Goal: Complete application form

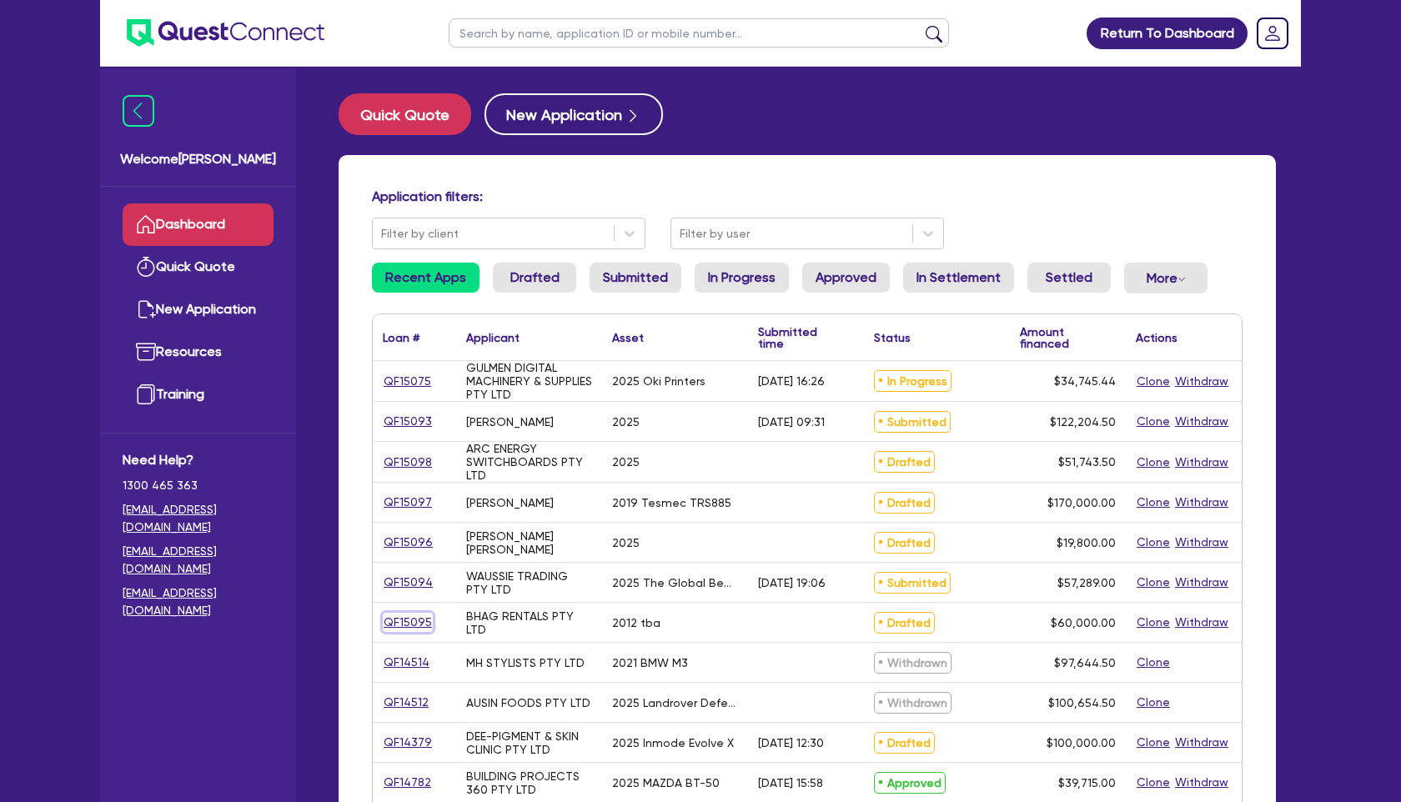
click at [416, 629] on link "QF15095" at bounding box center [408, 622] width 50 height 19
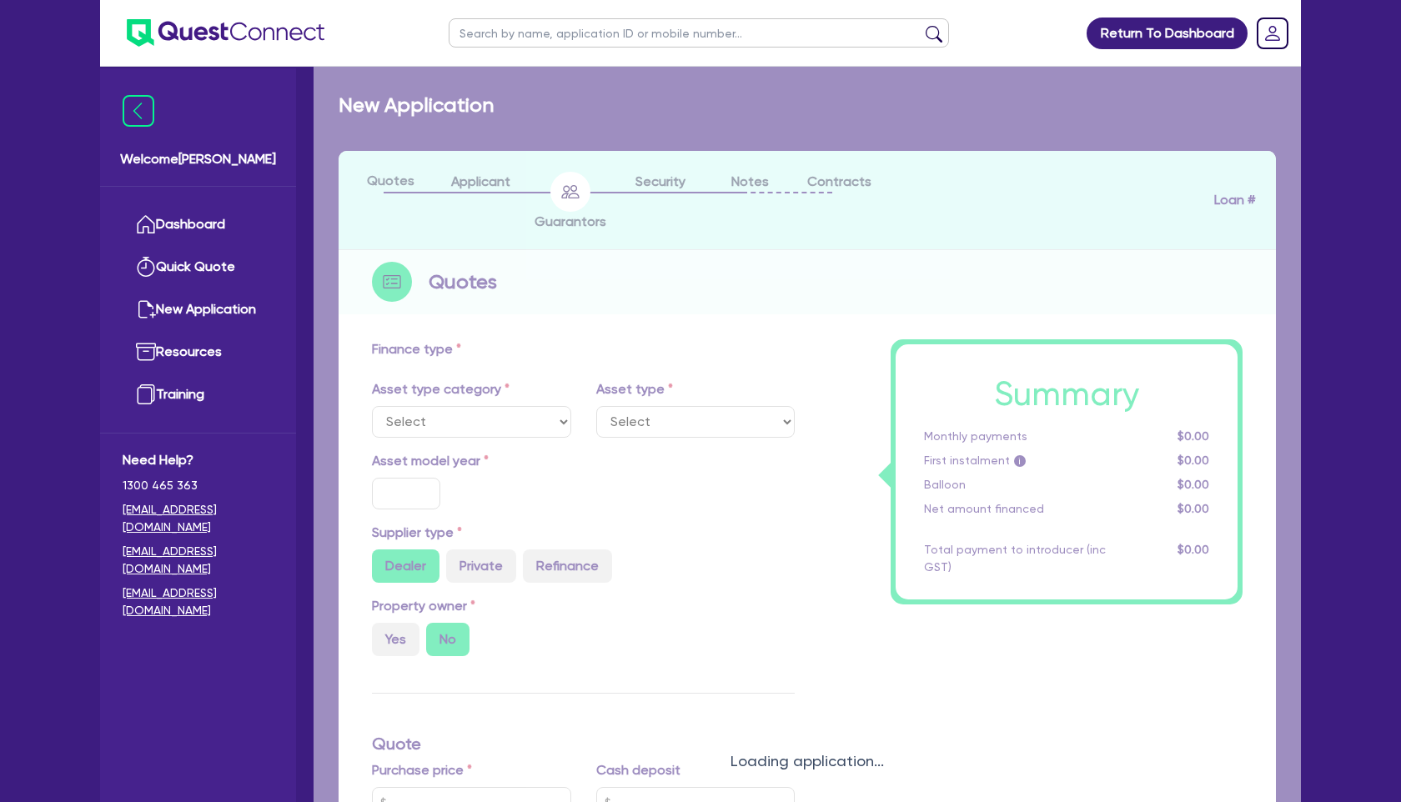
select select "PRIMARY_ASSETS"
type input "2012"
type input "60,000"
type input "7"
type input "4,200"
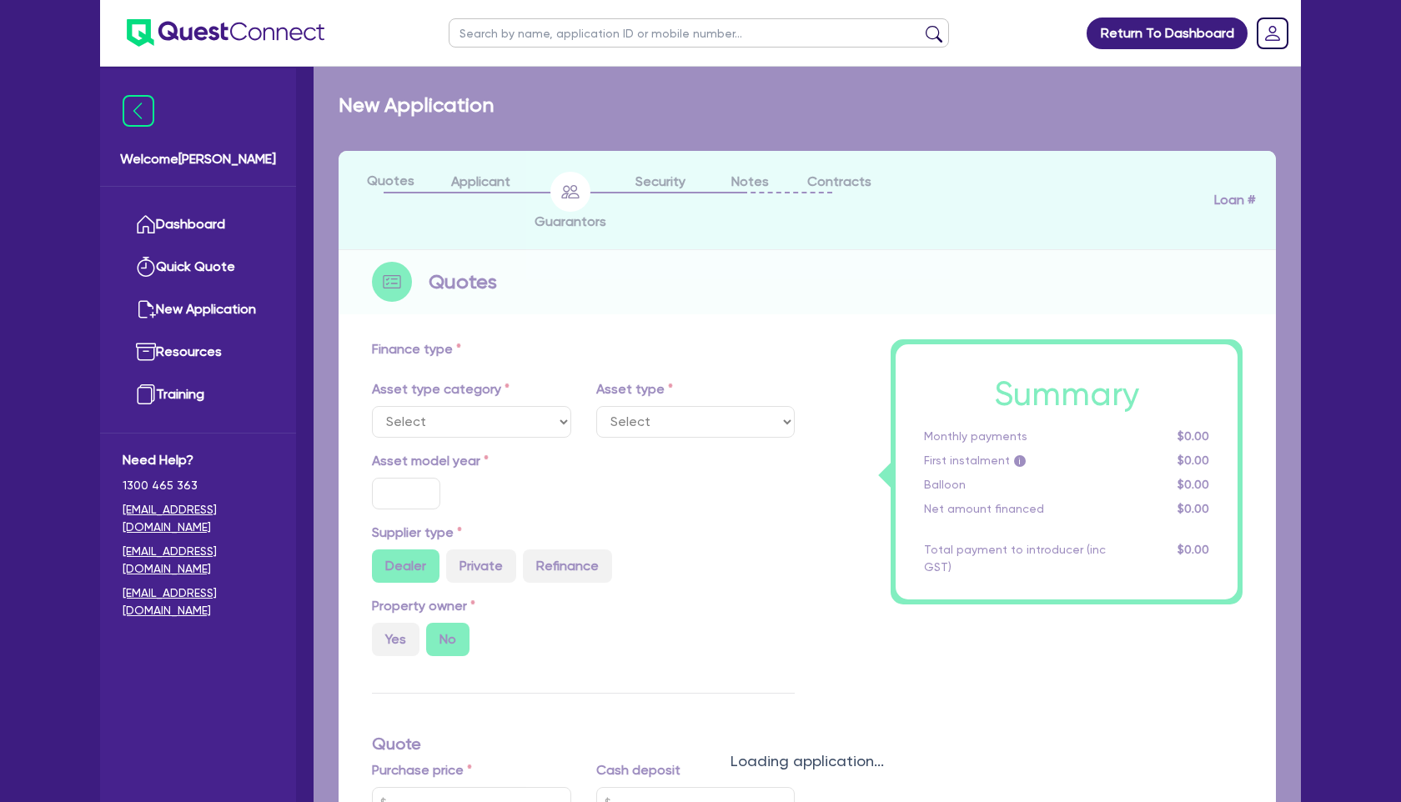
type input "14"
select select "TRAILERS"
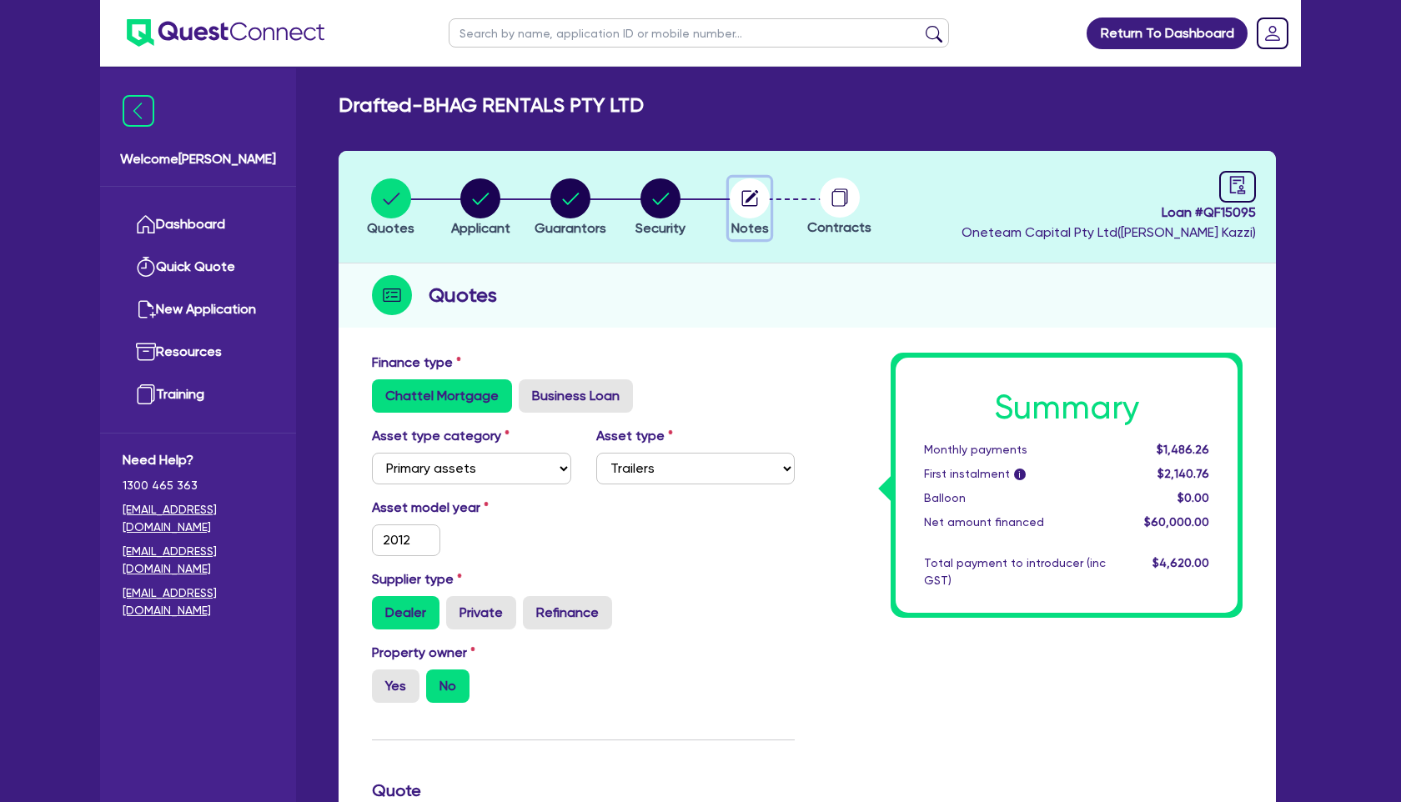
click at [758, 198] on circle "button" at bounding box center [749, 198] width 40 height 40
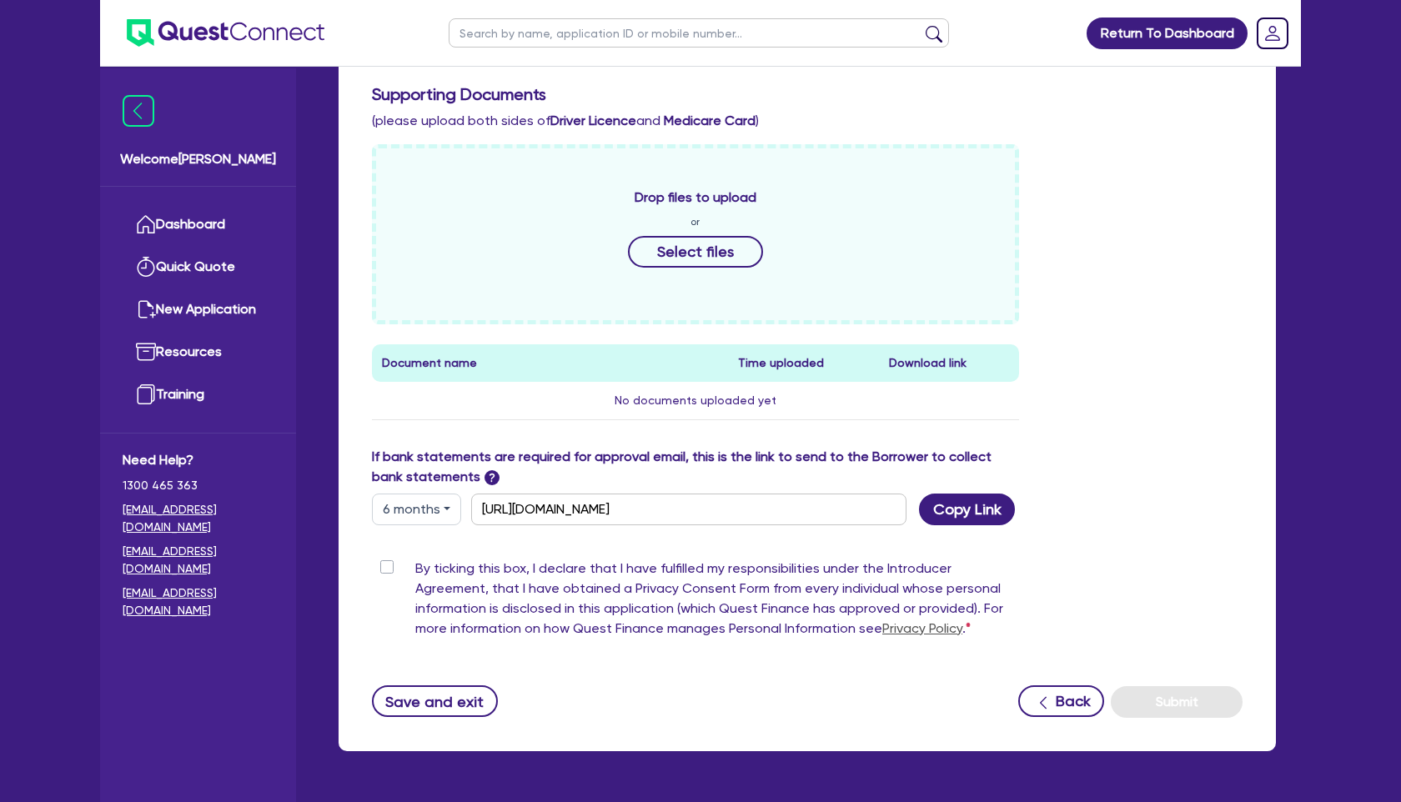
scroll to position [699, 0]
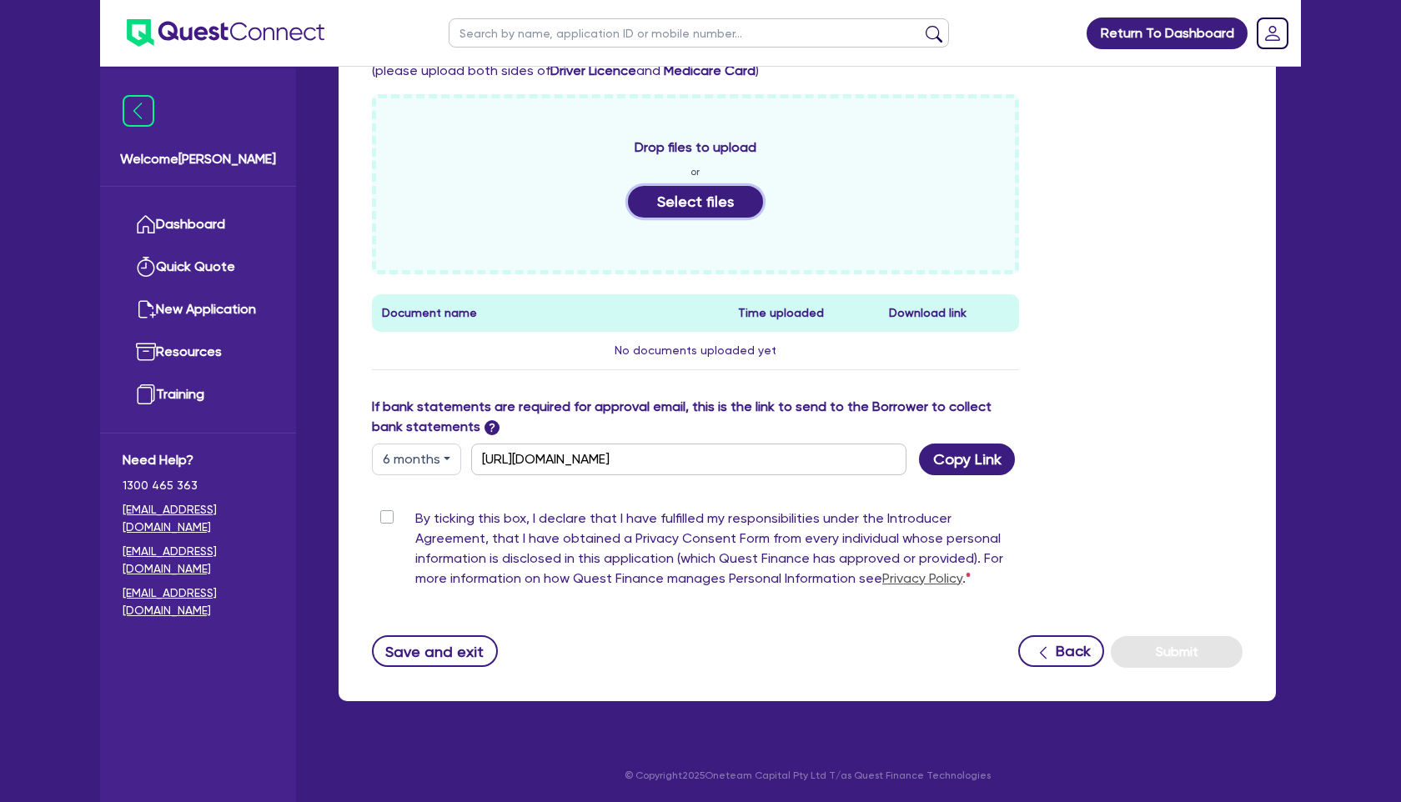
click at [725, 211] on button "Select files" at bounding box center [695, 202] width 135 height 32
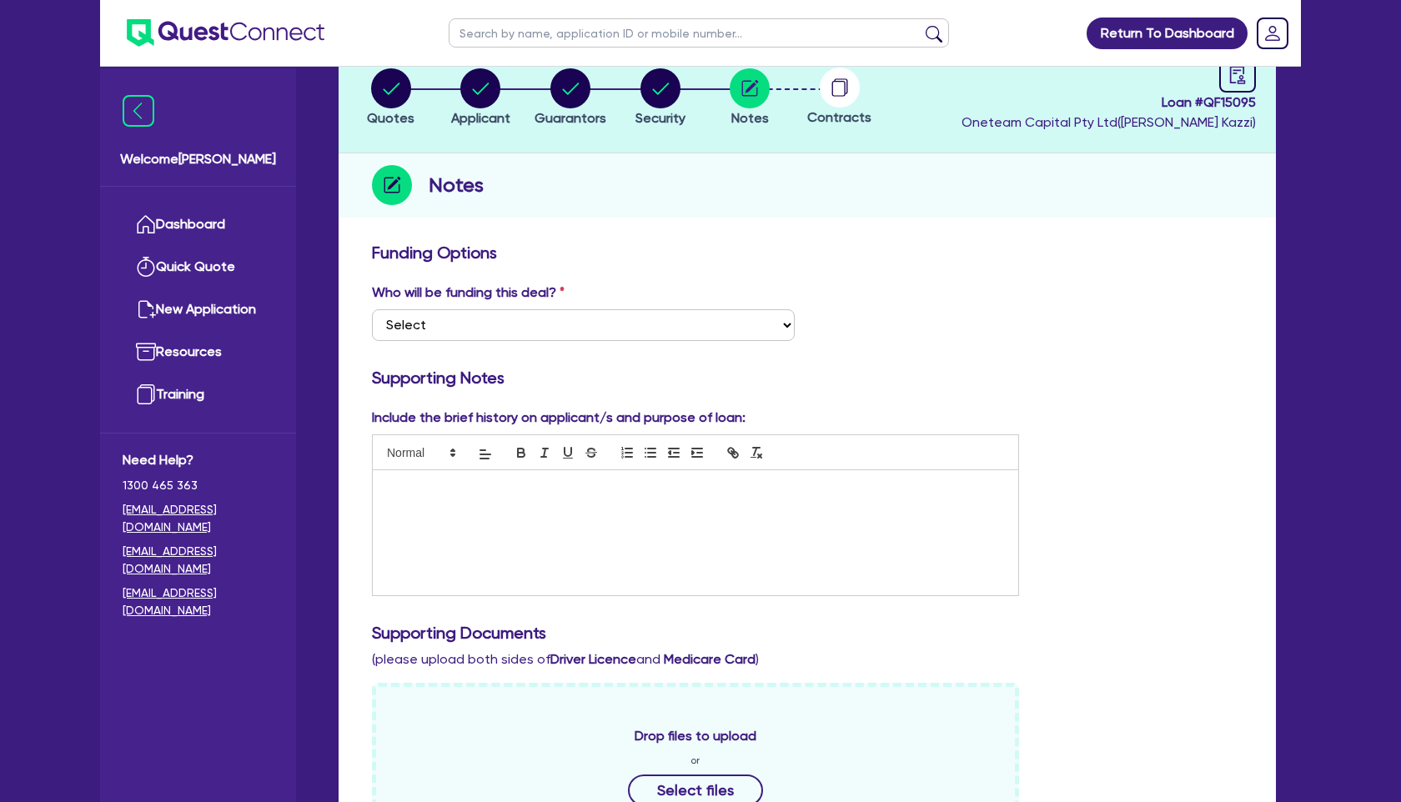
scroll to position [0, 0]
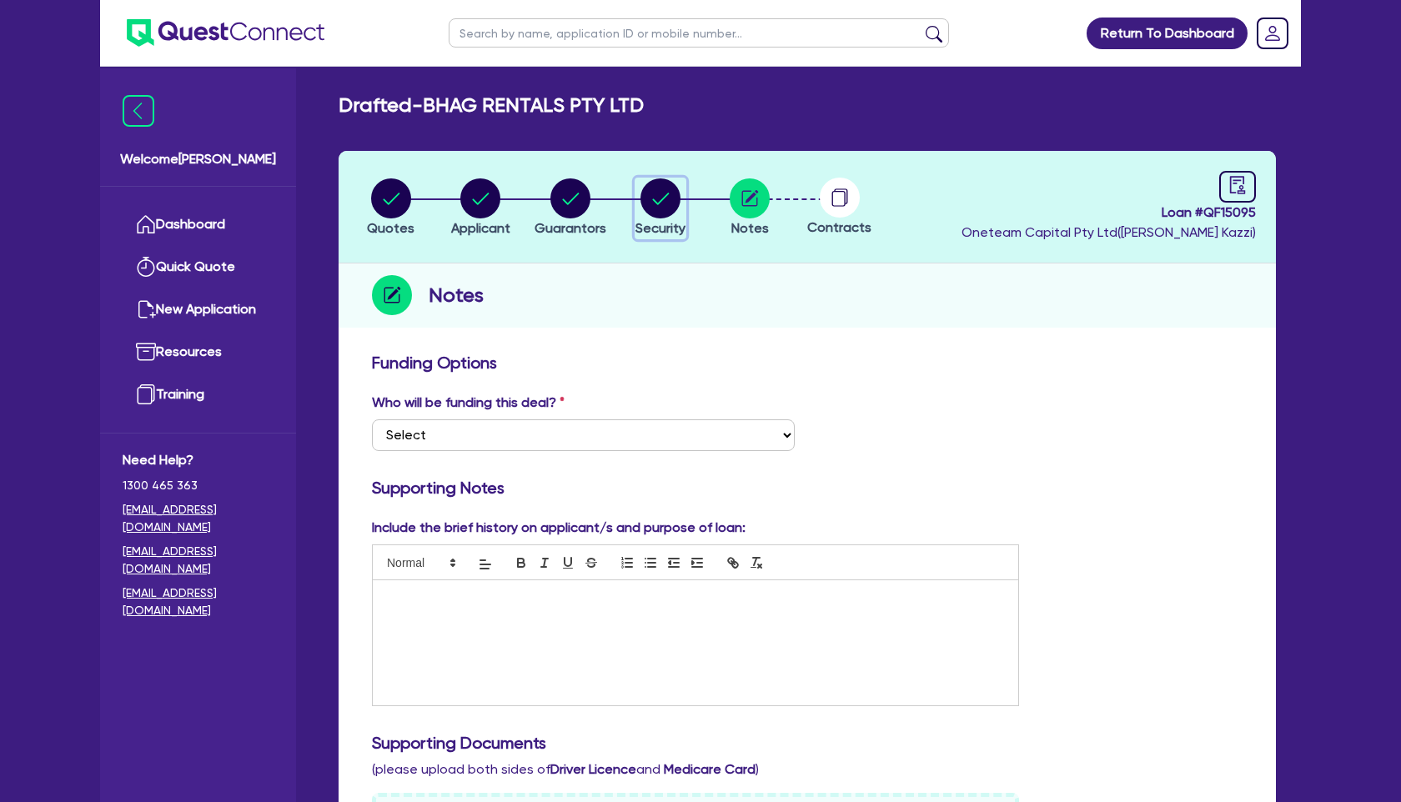
click at [658, 210] on circle "button" at bounding box center [660, 198] width 40 height 40
select select "PRIMARY_ASSETS"
select select "TRAILERS"
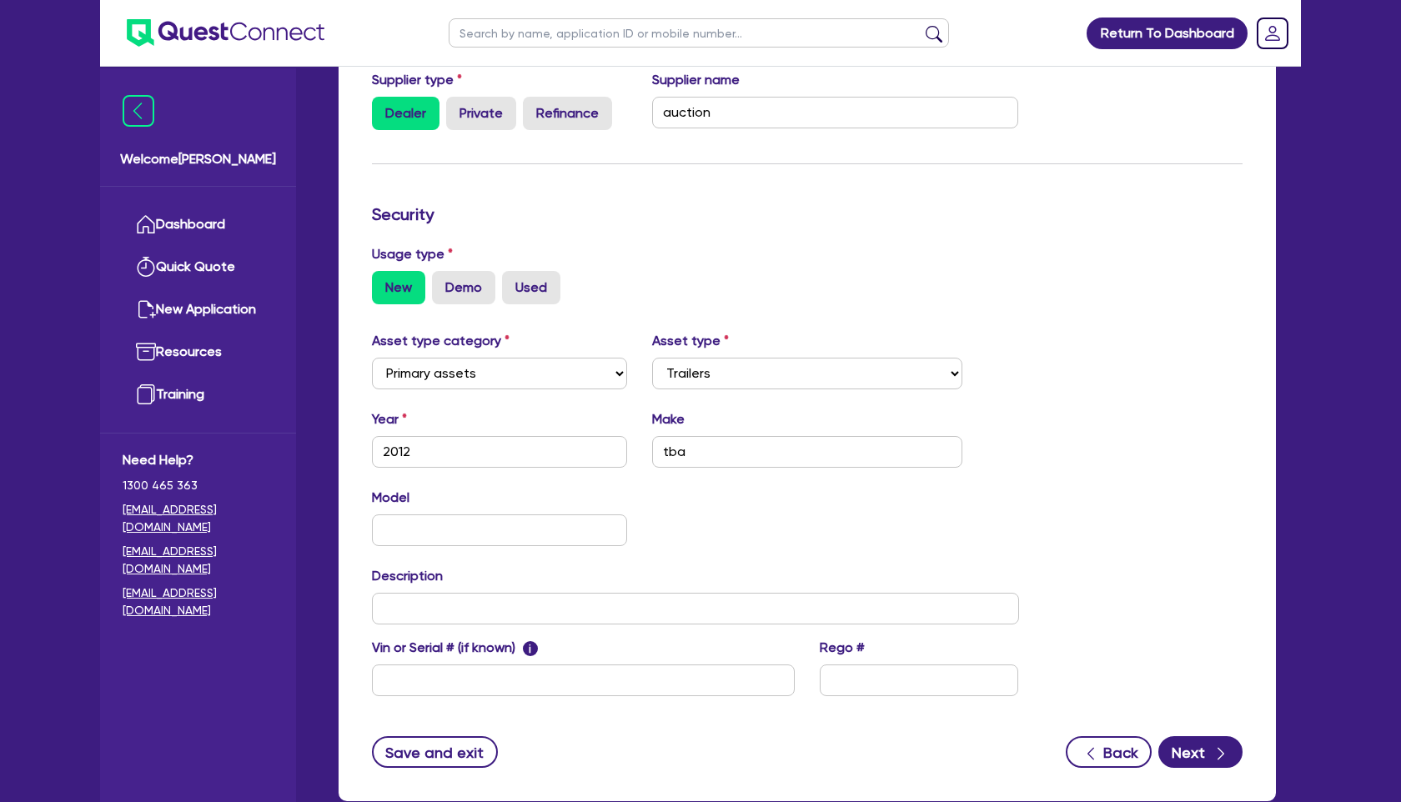
scroll to position [423, 0]
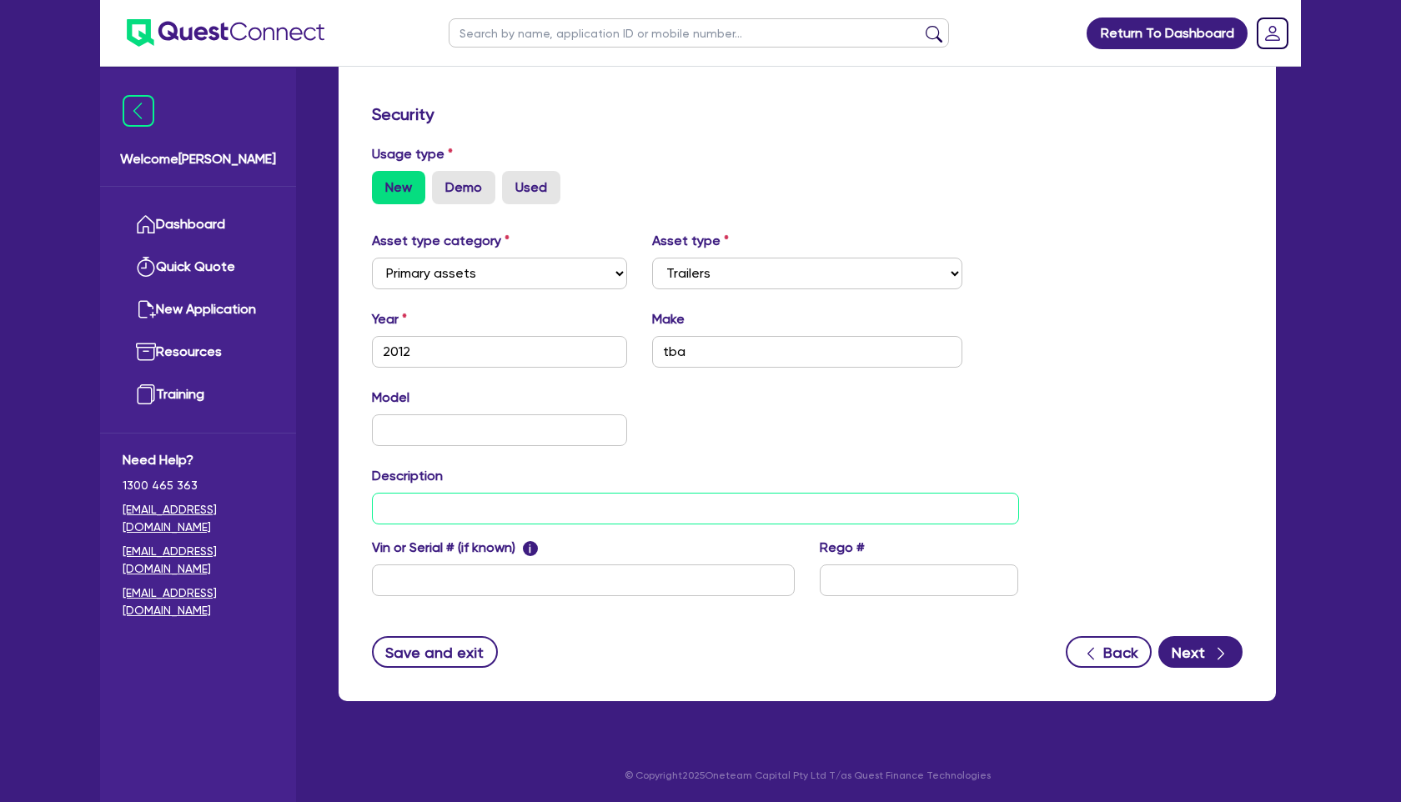
click at [478, 523] on input "text" at bounding box center [695, 509] width 647 height 32
click at [555, 506] on input "2008 FTE 3A Tri-AXLE" at bounding box center [695, 509] width 647 height 32
click at [383, 509] on input "2008 FTE 3A Tri-AXLE Refrigerated trailer" at bounding box center [695, 509] width 647 height 32
type input "2012 Genuine Tri-Axle Refrigerated AND 2008 FTE 3A Tri-AXLE Refrigerated trailer"
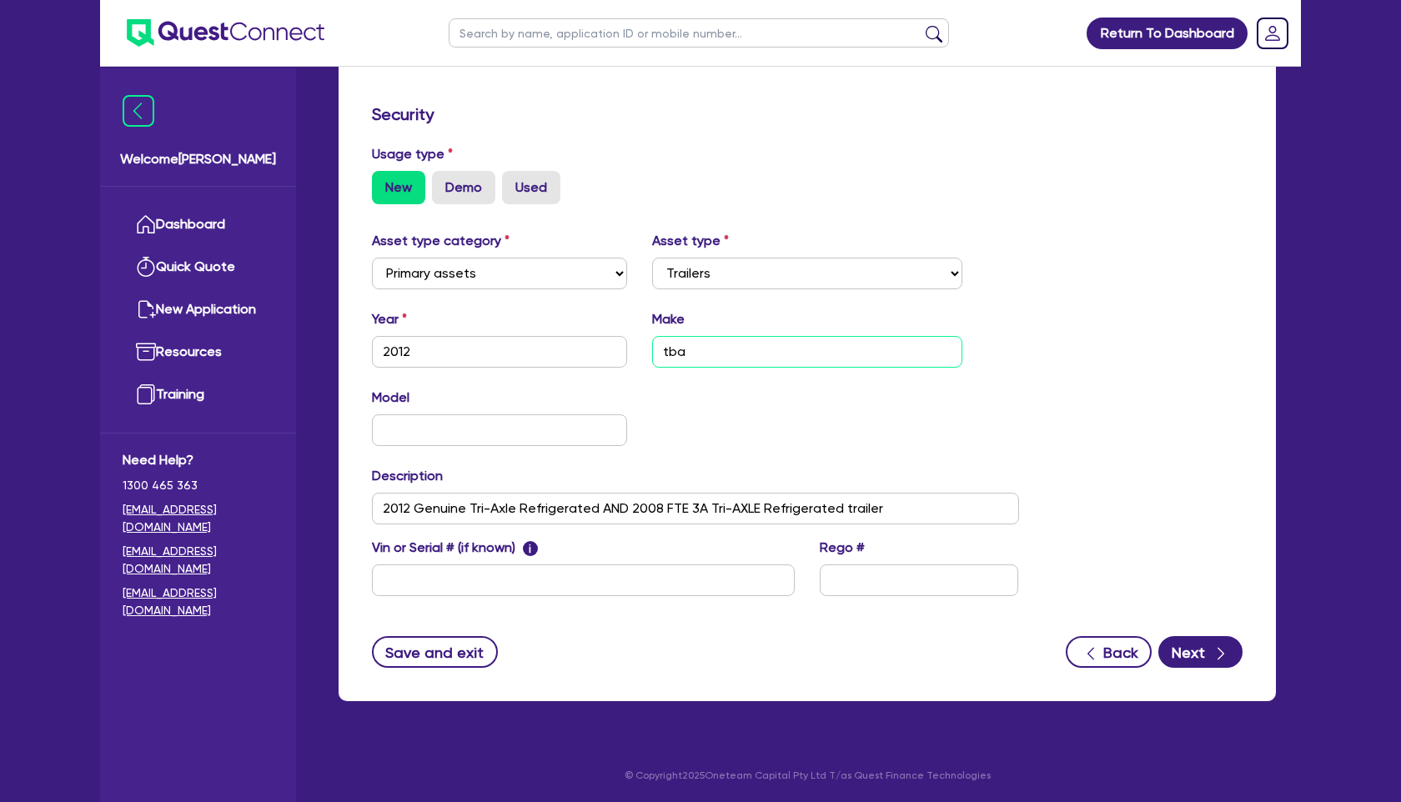
drag, startPoint x: 704, startPoint y: 353, endPoint x: 636, endPoint y: 353, distance: 67.5
click at [636, 353] on div "Year [DATE] Make tba" at bounding box center [695, 345] width 672 height 72
drag, startPoint x: 466, startPoint y: 508, endPoint x: 417, endPoint y: 507, distance: 49.2
click at [417, 507] on input "2012 Genuine Tri-Axle Refrigerated AND 2008 FTE 3A Tri-AXLE Refrigerated trailer" at bounding box center [695, 509] width 647 height 32
drag, startPoint x: 726, startPoint y: 357, endPoint x: 631, endPoint y: 353, distance: 95.1
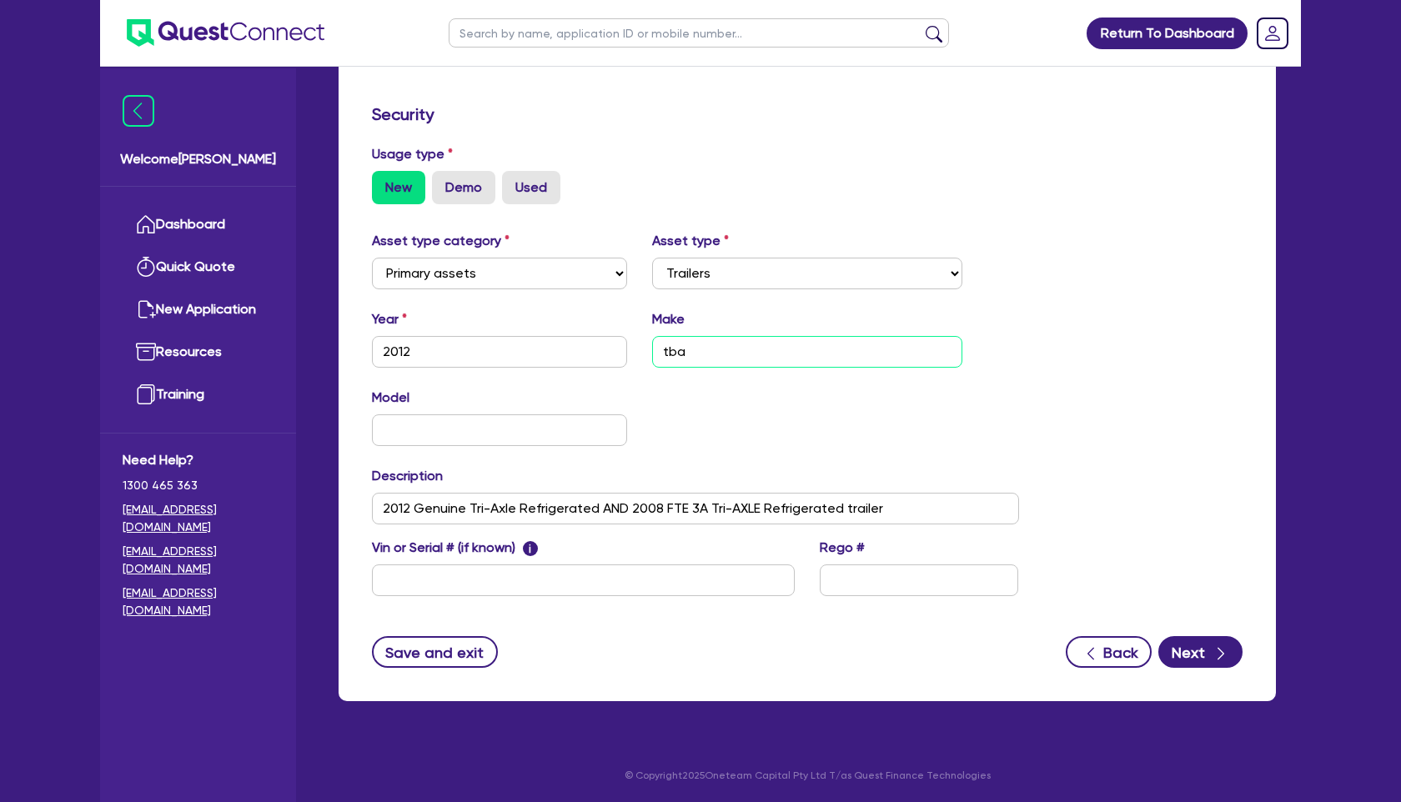
click at [631, 353] on div "Year [DATE] Make tba" at bounding box center [695, 345] width 672 height 72
paste input "Genuine"
type input "Genuine"
drag, startPoint x: 470, startPoint y: 503, endPoint x: 594, endPoint y: 503, distance: 124.2
click at [594, 503] on input "2012 Genuine Tri-Axle Refrigerated AND 2008 FTE 3A Tri-AXLE Refrigerated trailer" at bounding box center [695, 509] width 647 height 32
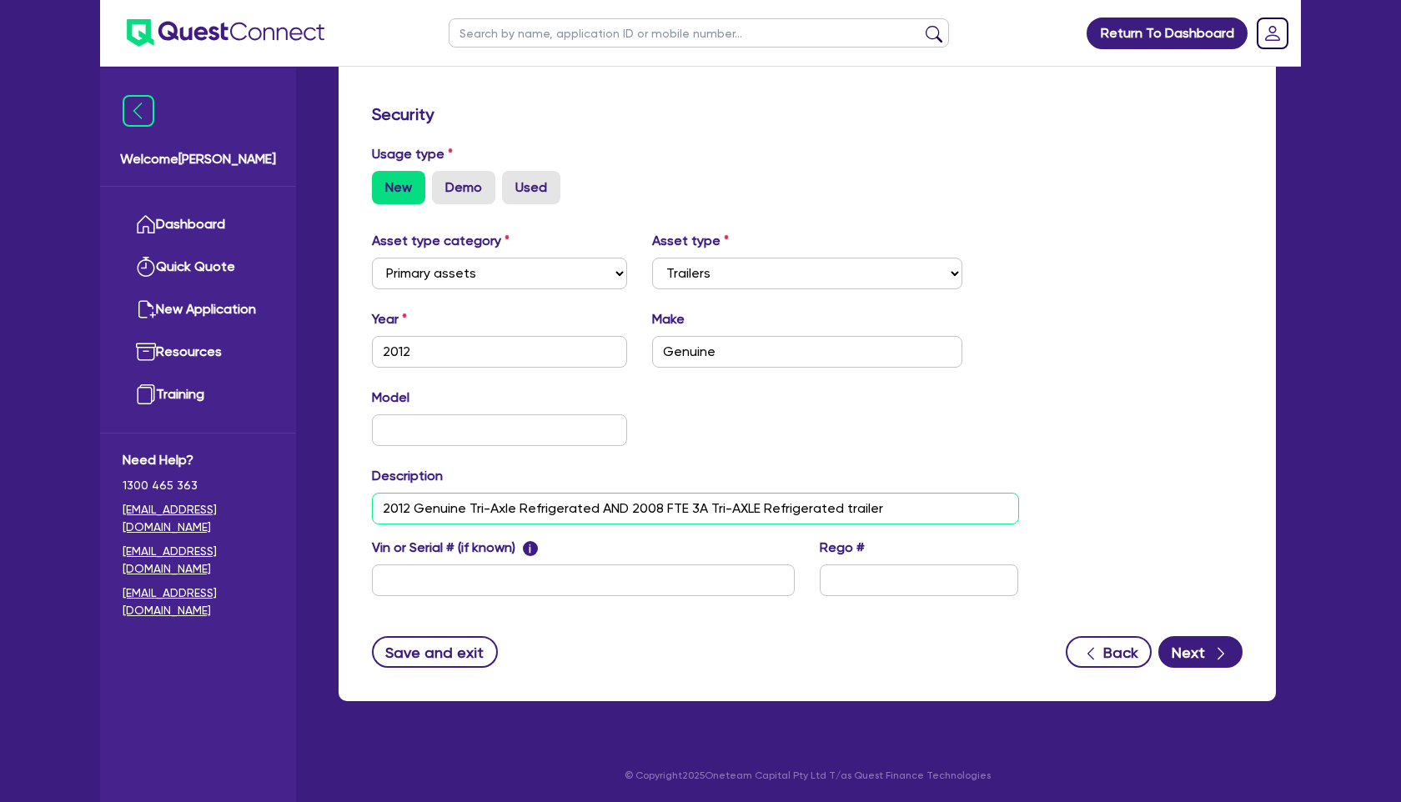
drag, startPoint x: 594, startPoint y: 503, endPoint x: 468, endPoint y: 505, distance: 126.7
click at [468, 505] on input "2012 Genuine Tri-Axle Refrigerated AND 2008 FTE 3A Tri-AXLE Refrigerated trailer" at bounding box center [695, 509] width 647 height 32
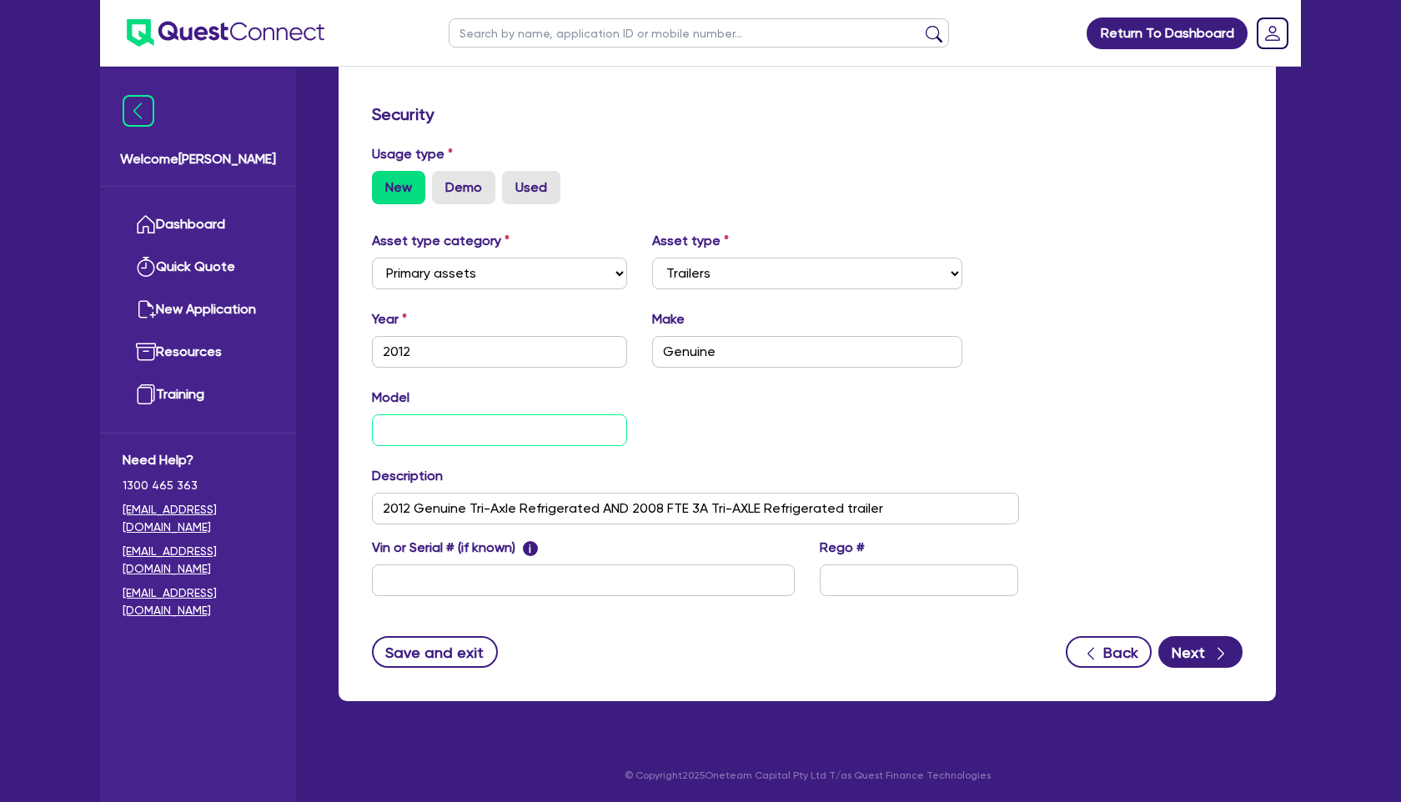
click at [446, 423] on input "text" at bounding box center [499, 430] width 255 height 32
paste input "Tri-Axle Refrigerated"
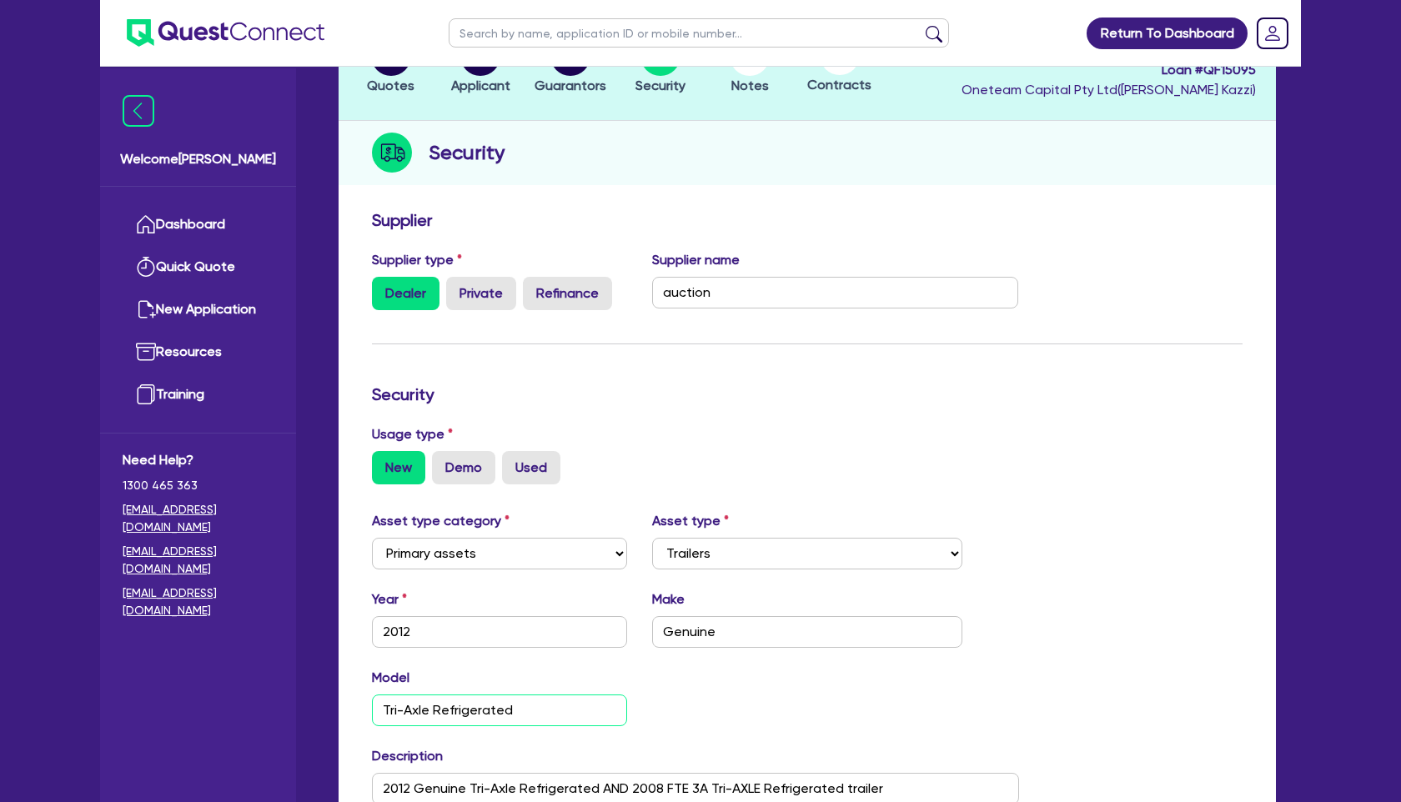
scroll to position [0, 0]
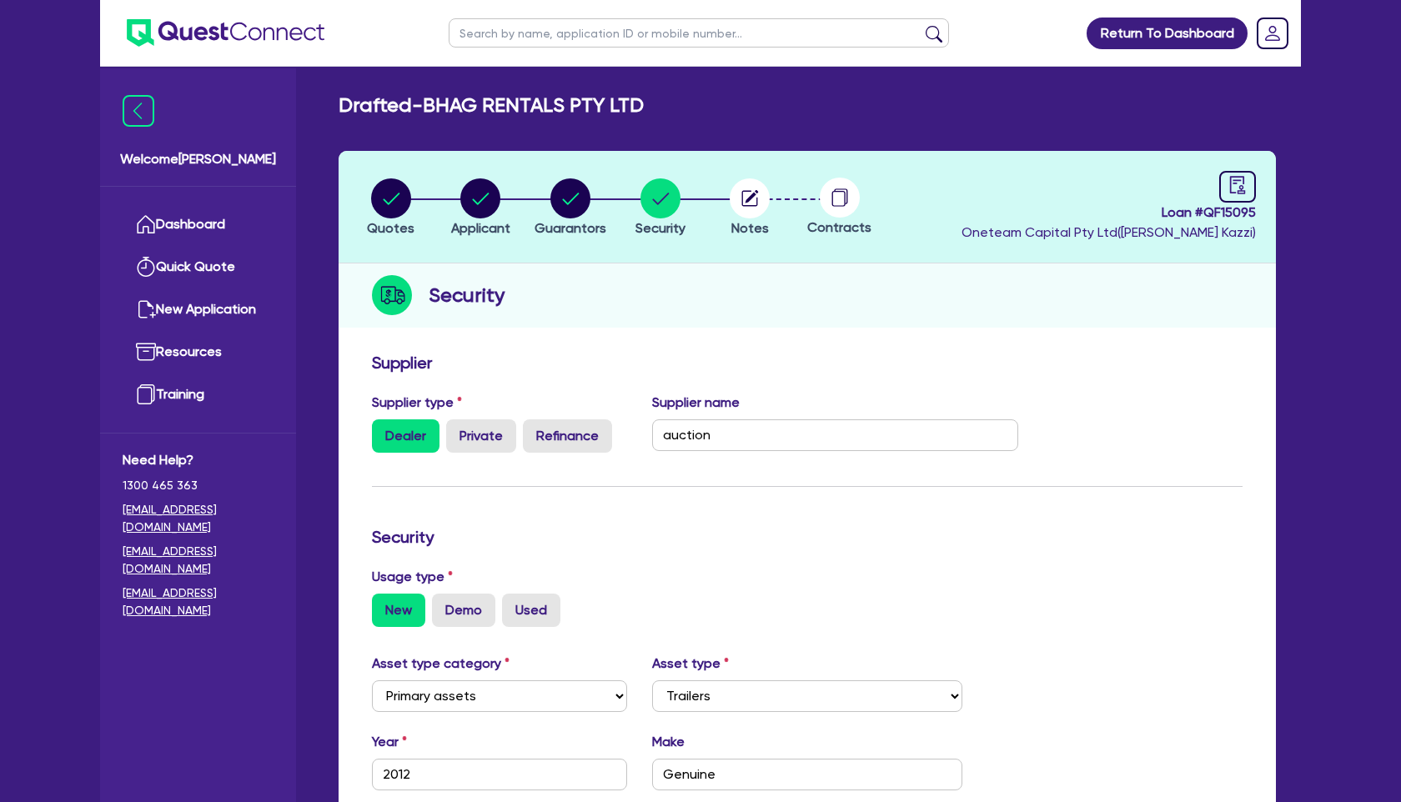
type input "Tri-Axle Refrigerated"
click at [567, 207] on circle "button" at bounding box center [570, 198] width 40 height 40
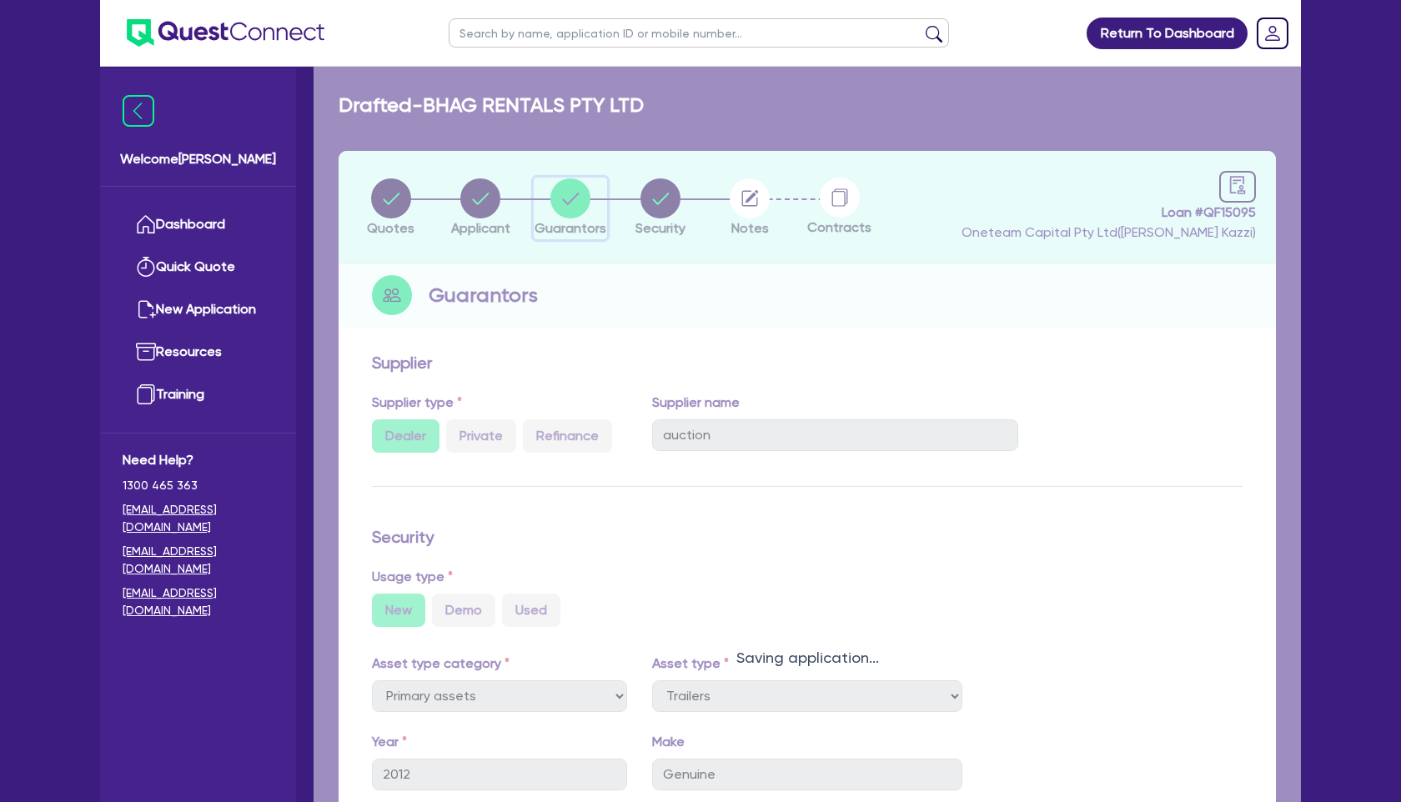
select select "MR"
select select "MARRIED"
select select "HOUSEHOLD_PERSONAL"
select select "VEHICLE"
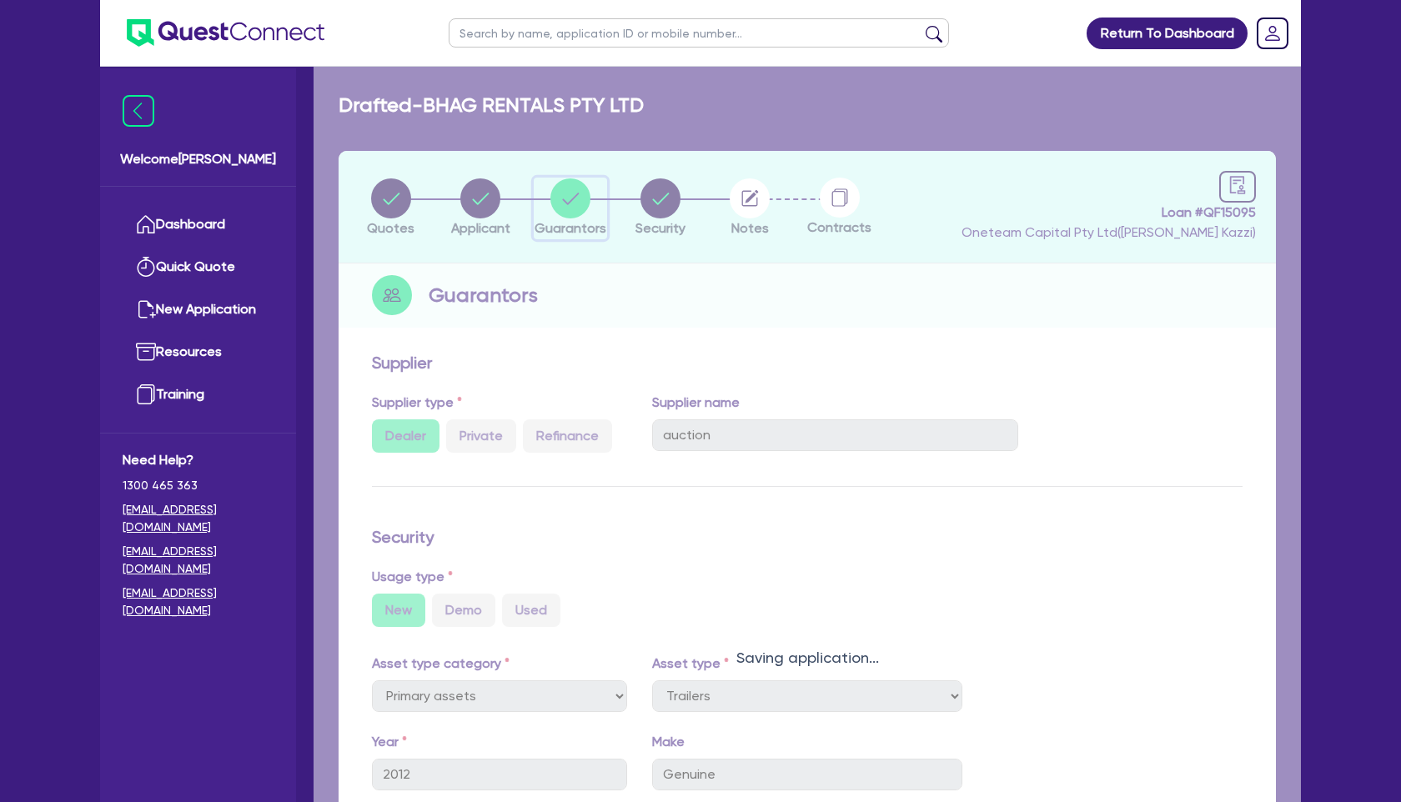
select select "CASH"
select select "VEHICLE_LOAN"
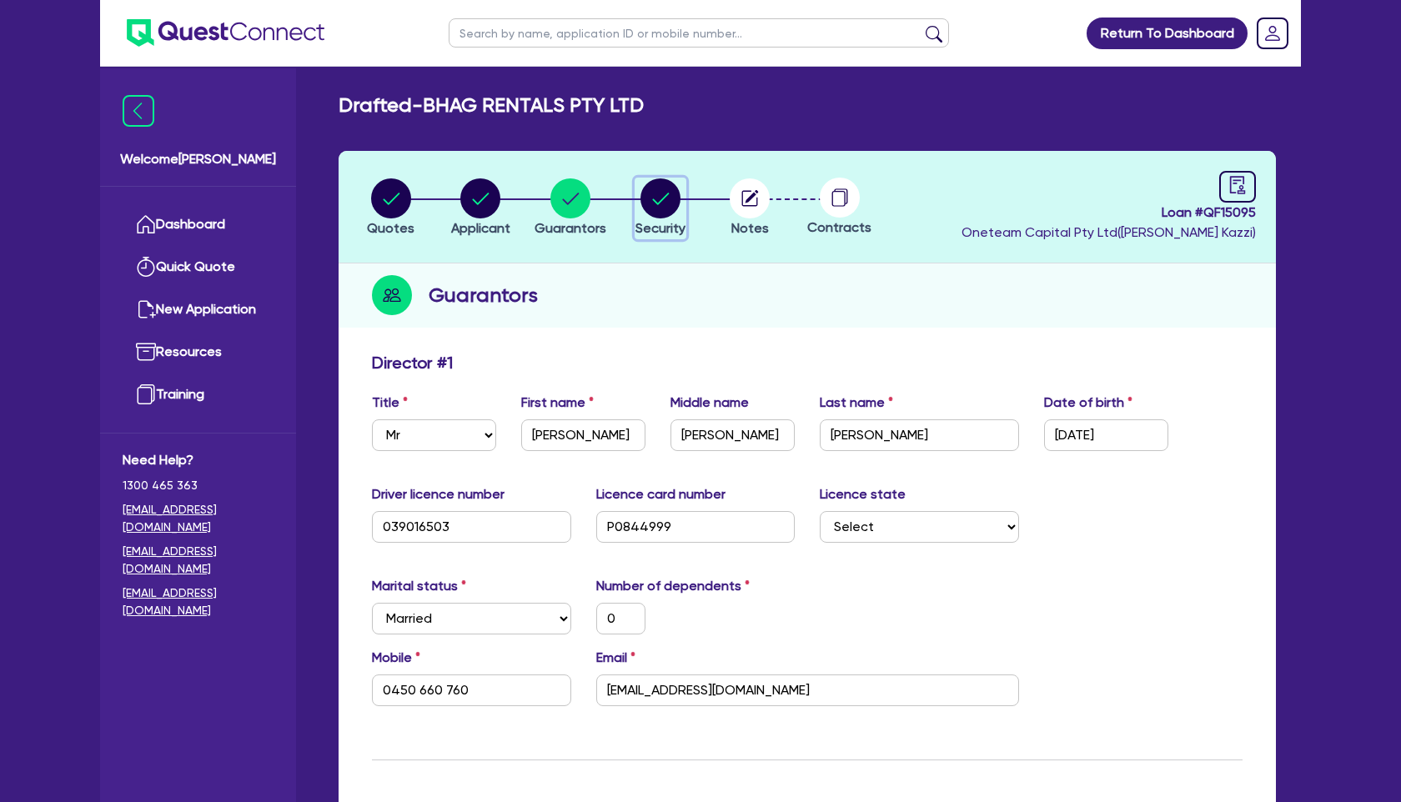
click at [642, 193] on circle "button" at bounding box center [660, 198] width 40 height 40
select select "PRIMARY_ASSETS"
select select "TRAILERS"
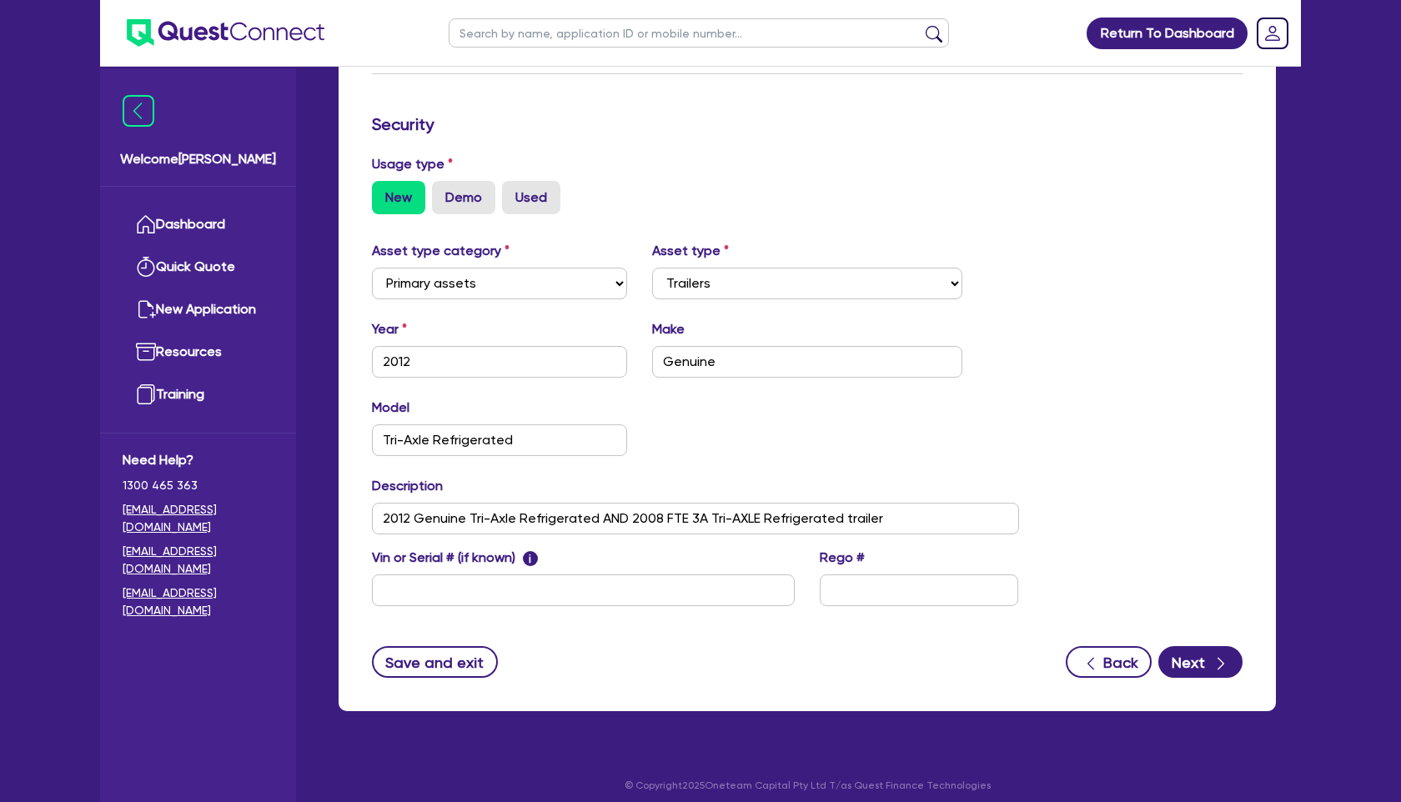
scroll to position [411, 0]
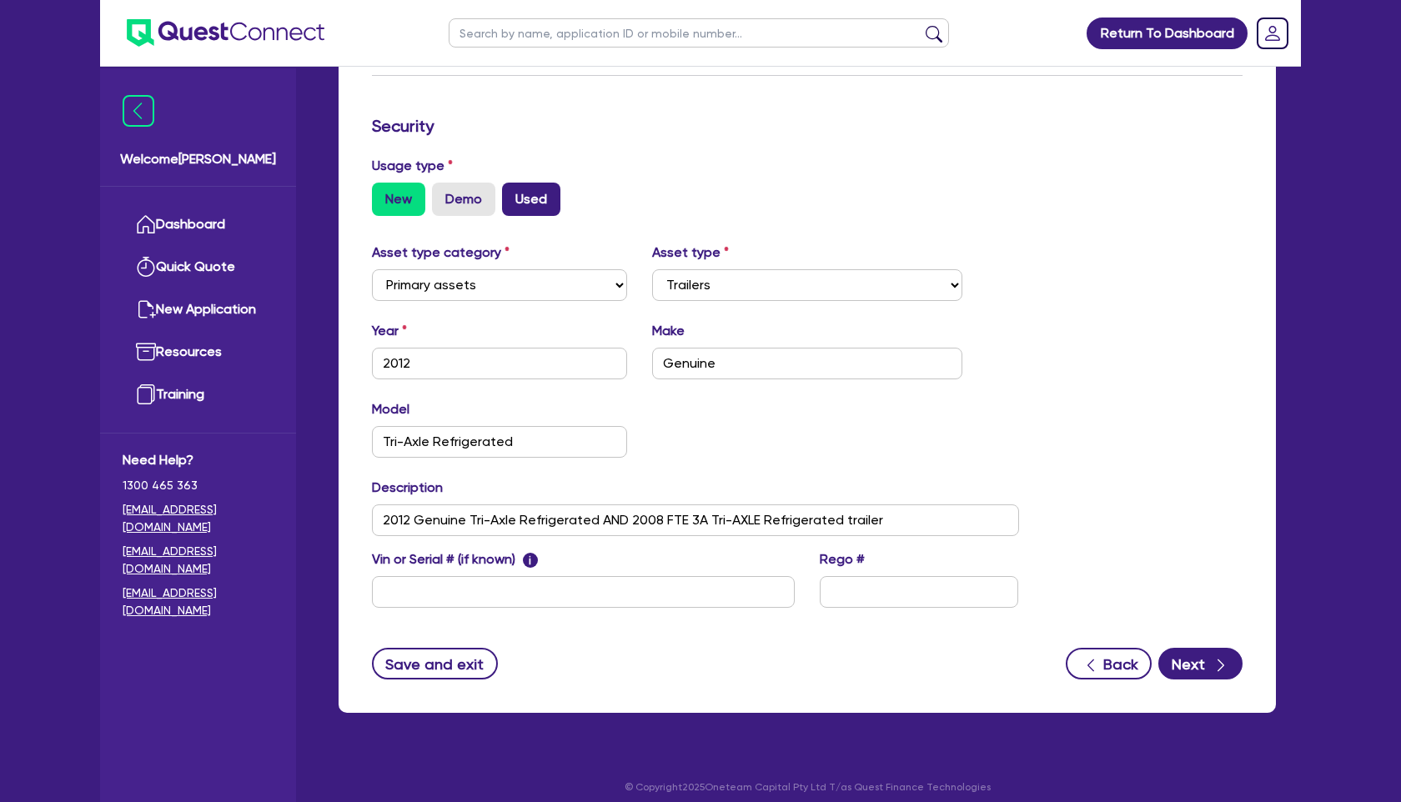
click at [532, 209] on label "Used" at bounding box center [531, 199] width 58 height 33
click at [513, 193] on input "Used" at bounding box center [507, 188] width 11 height 11
radio input "true"
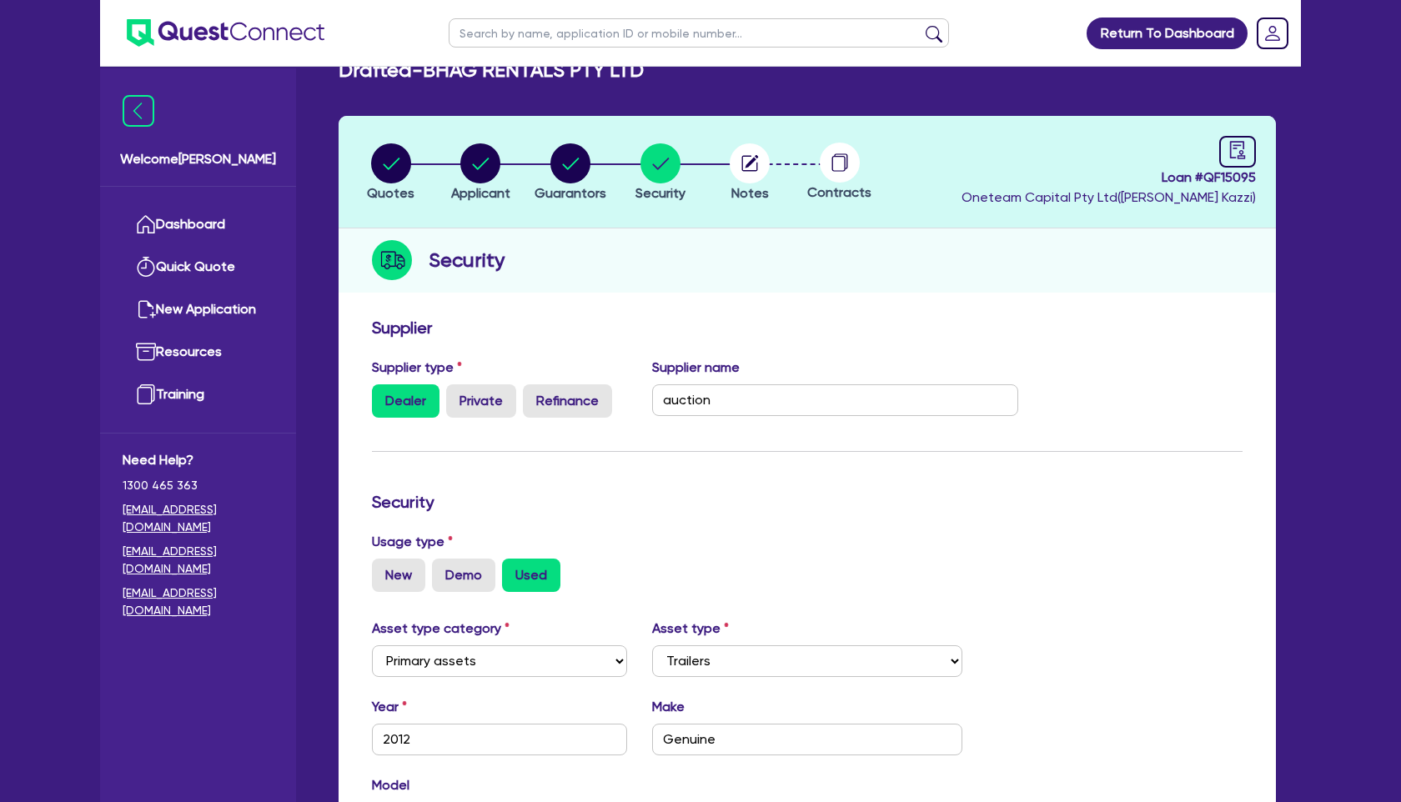
scroll to position [0, 0]
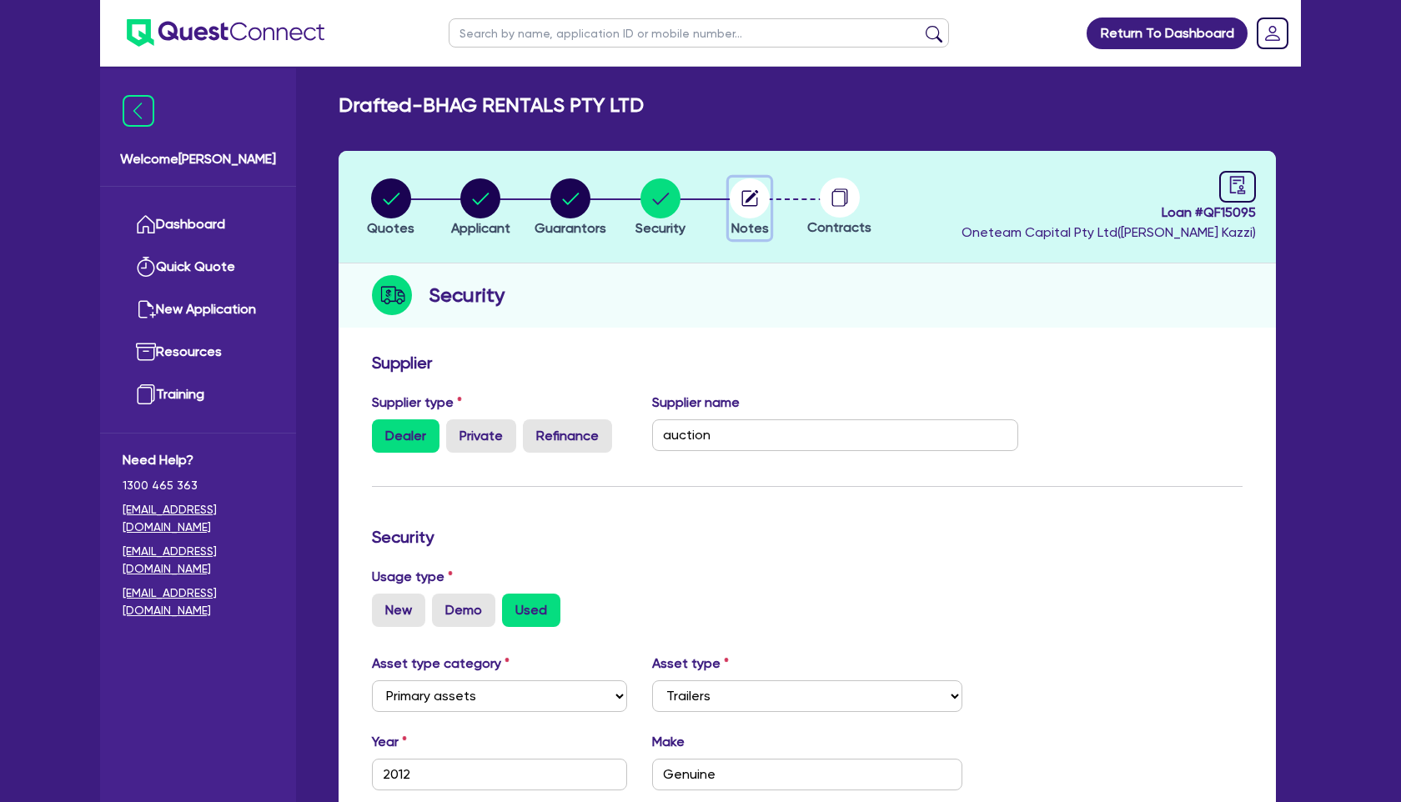
click at [746, 197] on circle "button" at bounding box center [749, 198] width 40 height 40
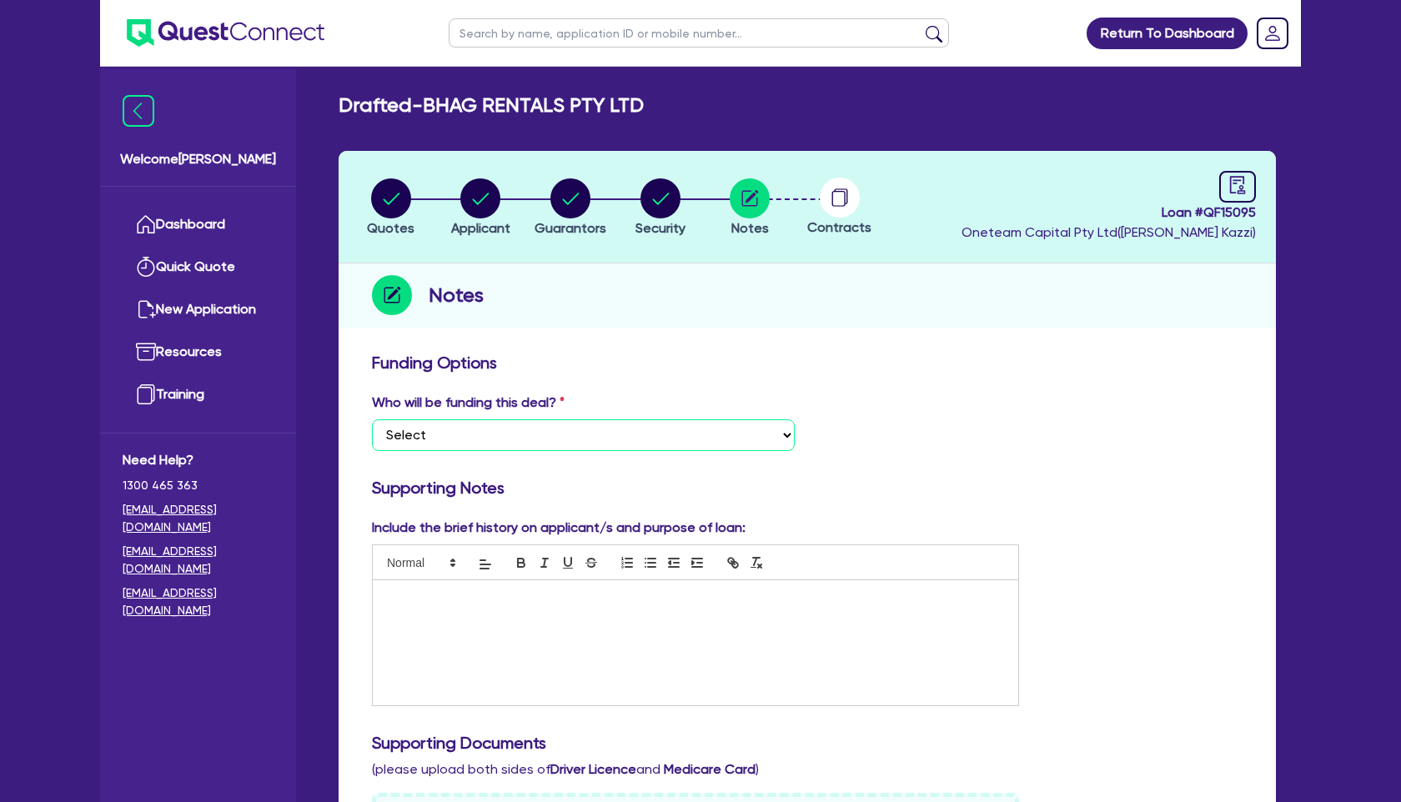
click at [554, 446] on select "Select I want Quest to fund 100% I will fund 100% I will co-fund with Quest Oth…" at bounding box center [583, 435] width 423 height 32
select select "Other"
click at [372, 419] on select "Select I want Quest to fund 100% I will fund 100% I will co-fund with Quest Oth…" at bounding box center [583, 435] width 423 height 32
click at [552, 594] on p at bounding box center [695, 597] width 620 height 15
drag, startPoint x: 509, startPoint y: 594, endPoint x: 317, endPoint y: 594, distance: 192.6
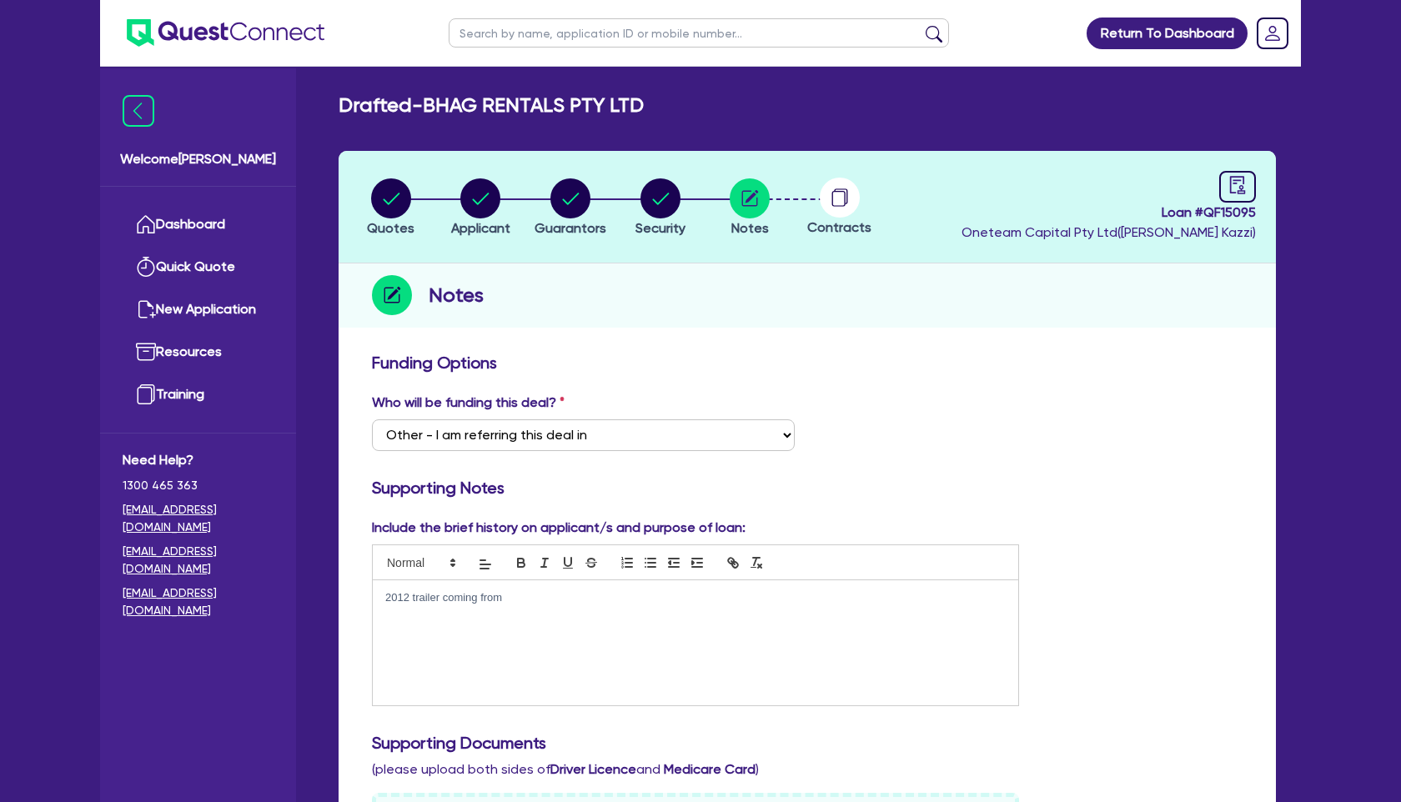
click at [317, 594] on div "Drafted - BHAG RENTALS PTY LTD Quotes Applicant [GEOGRAPHIC_DATA] Security Note…" at bounding box center [806, 779] width 987 height 1373
click at [449, 598] on p "See invoicers attached" at bounding box center [695, 597] width 620 height 15
click at [517, 599] on p "See invoices attached" at bounding box center [695, 597] width 620 height 15
click at [756, 599] on p "See invoices attached - 2 trailers purchased privately and one trailer through …" at bounding box center [695, 597] width 620 height 15
click at [875, 603] on p "See invoices attached - 2 trailers purchased privately and one trailer through …" at bounding box center [695, 597] width 620 height 15
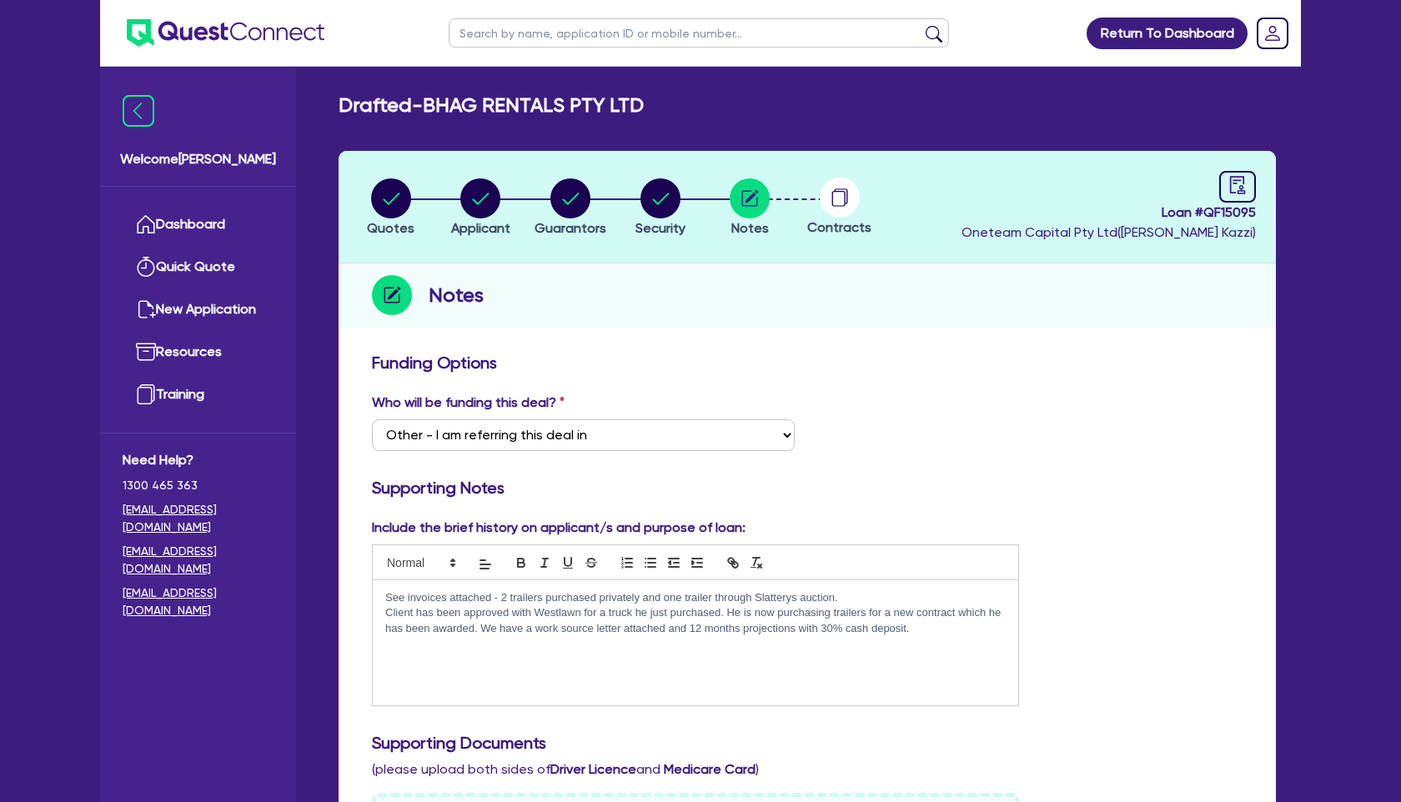
click at [475, 630] on p "Client has been approved with Westlawn for a truck he just purchased. He is now…" at bounding box center [695, 620] width 620 height 31
click at [470, 649] on p "Client has been approved with Westlawn for a truck he just purchased. He is now…" at bounding box center [695, 628] width 620 height 46
click at [510, 596] on p "See invoices attached - 2 trailers purchased privately and one trailer through …" at bounding box center [695, 597] width 620 height 15
click at [742, 594] on p "See invoices attached - 2 refrigerated trailers purchased privately and one tra…" at bounding box center [695, 597] width 620 height 15
click at [657, 206] on circle "button" at bounding box center [660, 198] width 40 height 40
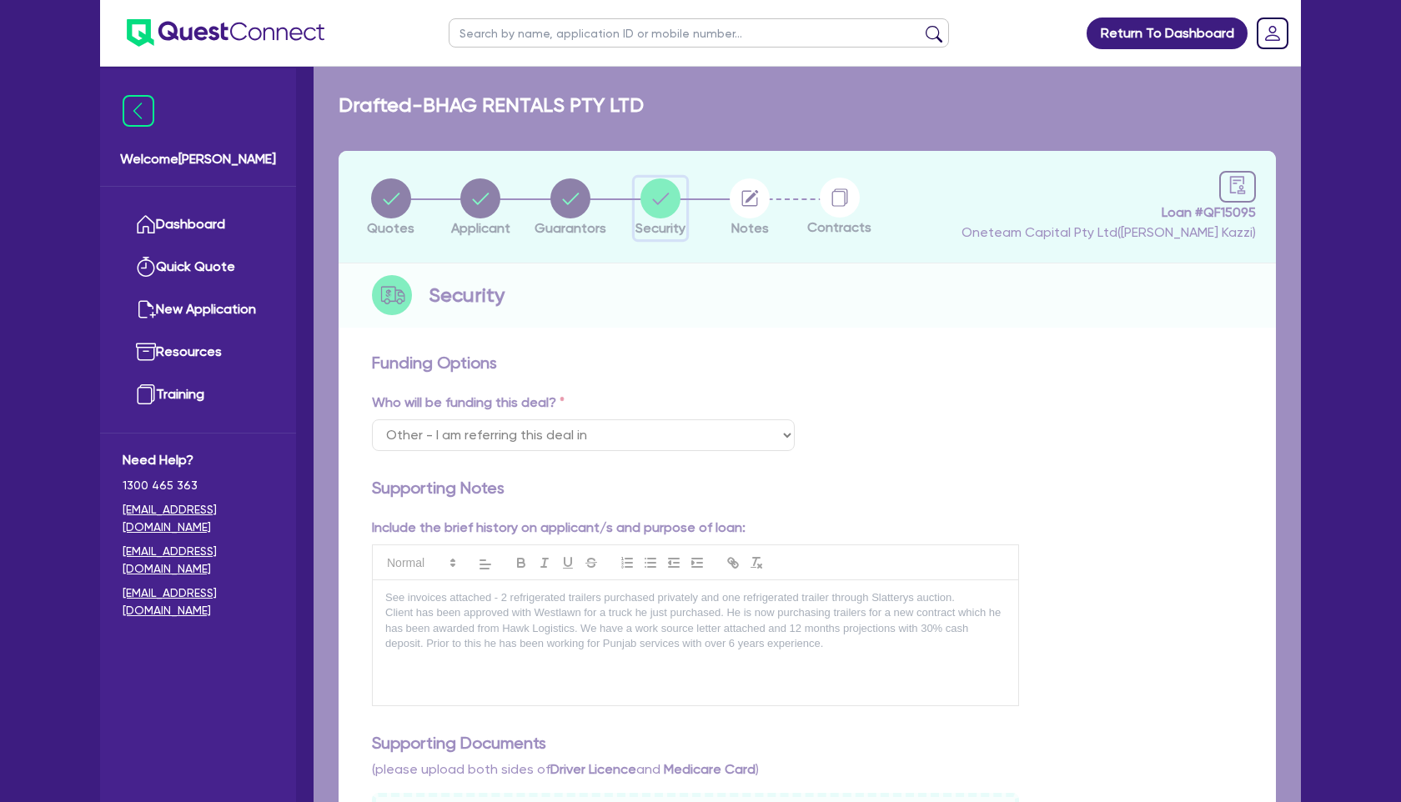
select select "PRIMARY_ASSETS"
select select "TRAILERS"
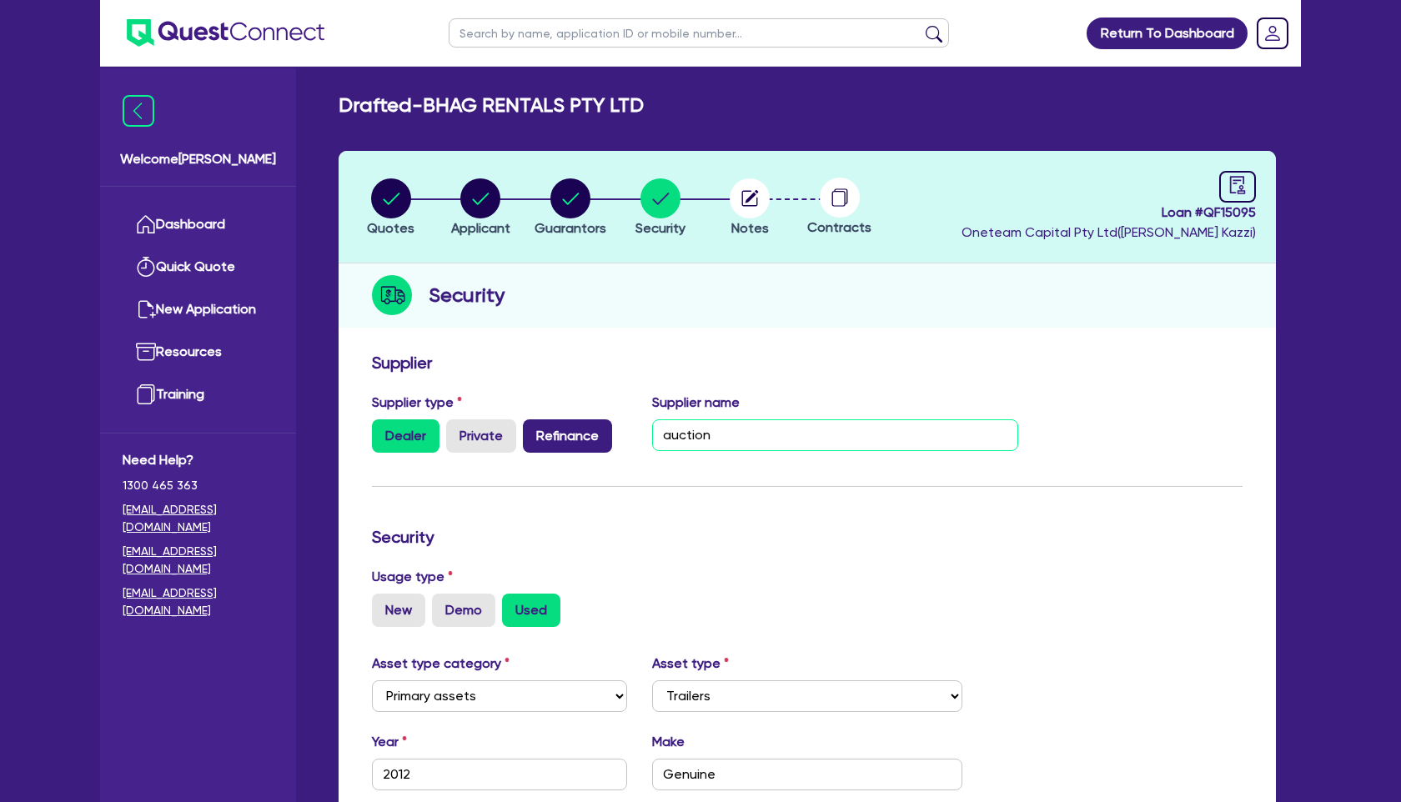
drag, startPoint x: 724, startPoint y: 439, endPoint x: 585, endPoint y: 439, distance: 138.4
click at [585, 439] on div "Supplier type Dealer Private Refinance Supplier name auction" at bounding box center [695, 429] width 672 height 73
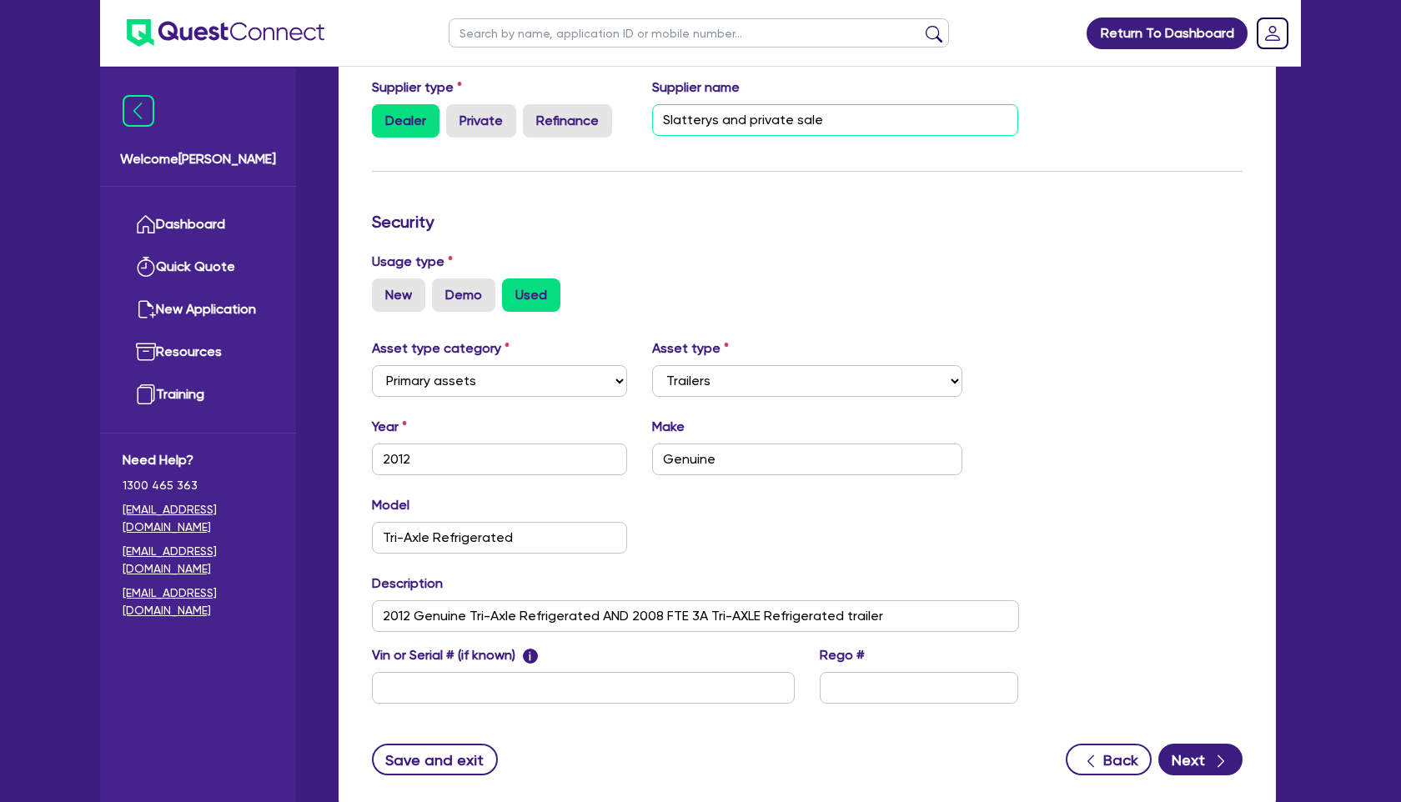
scroll to position [423, 0]
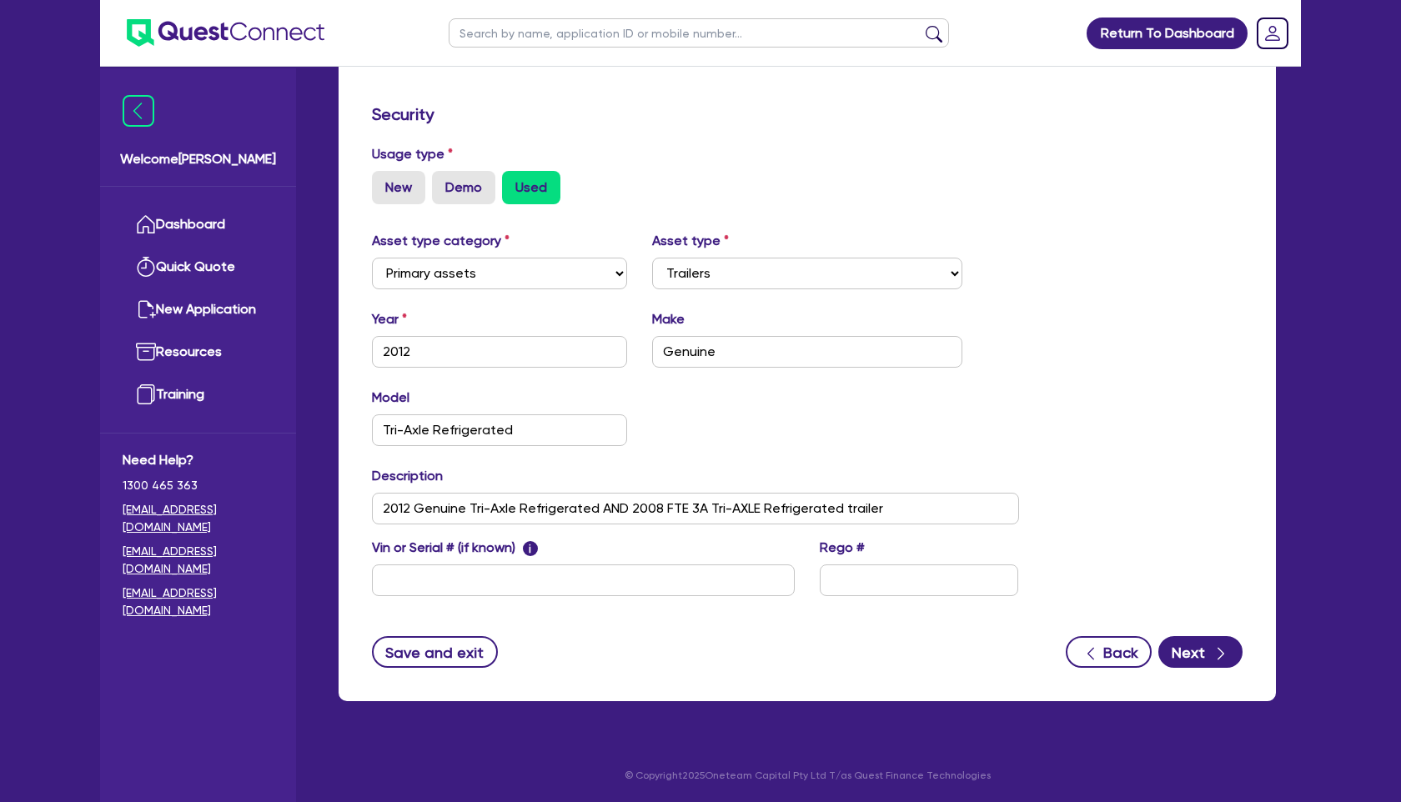
type input "Slatterys and private sale"
click at [629, 505] on input "2012 Genuine Tri-Axle Refrigerated AND 2008 FTE 3A Tri-AXLE Refrigerated trailer" at bounding box center [695, 509] width 647 height 32
click at [884, 509] on input "2012 Genuine Tri-Axle Refrigerated AND 2008 FTE 3A Tri-AXLE Refrigerated trailer" at bounding box center [695, 509] width 647 height 32
drag, startPoint x: 626, startPoint y: 506, endPoint x: 880, endPoint y: 515, distance: 253.6
click at [880, 515] on input "2012 Genuine Tri-Axle Refrigerated AND 2008 FTE 3A Tri-AXLE Refrigerated traile…" at bounding box center [695, 509] width 647 height 32
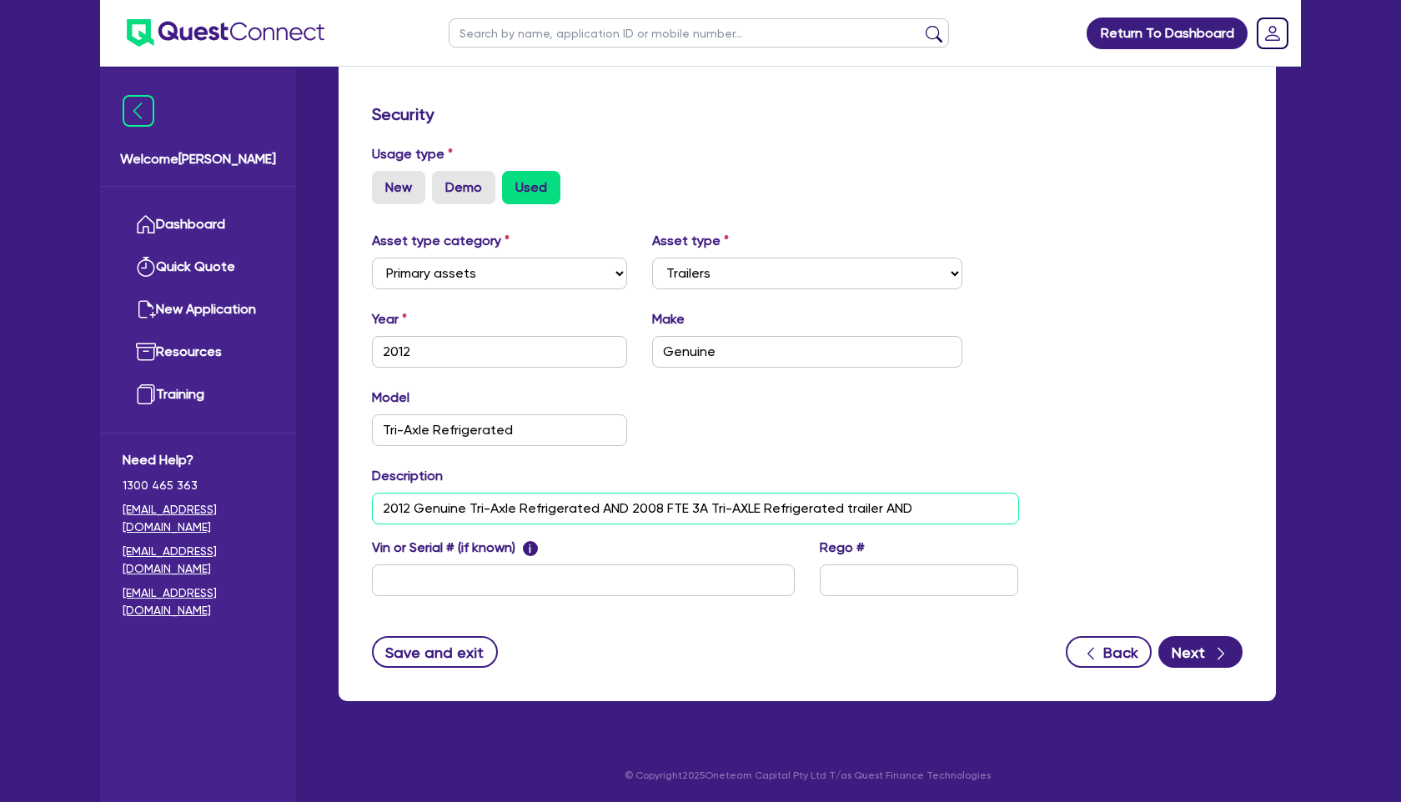
click at [938, 509] on input "2012 Genuine Tri-Axle Refrigerated AND 2008 FTE 3A Tri-AXLE Refrigerated traile…" at bounding box center [695, 509] width 647 height 32
paste input "2008 FTE 3A Tri-AXLE Refrigerated trailer"
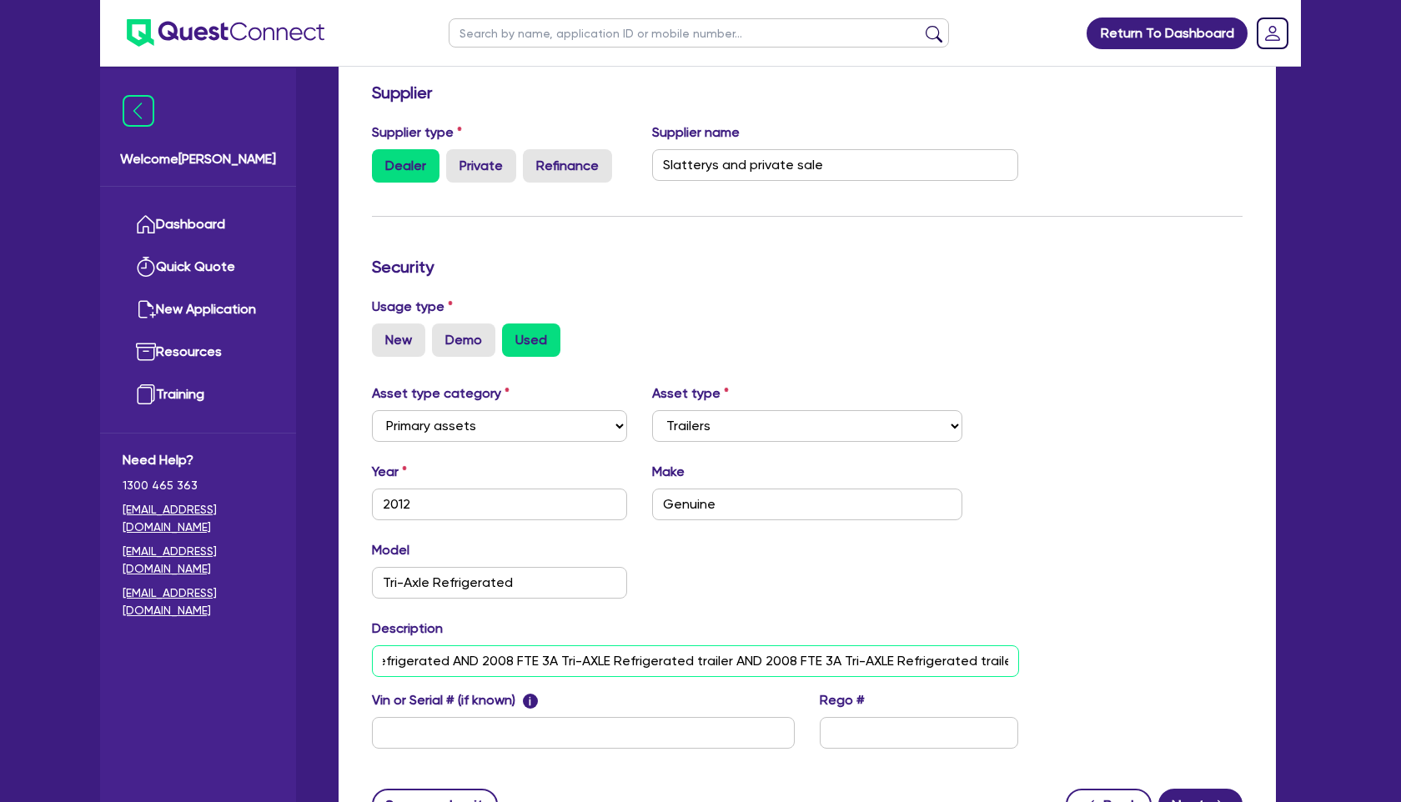
scroll to position [0, 0]
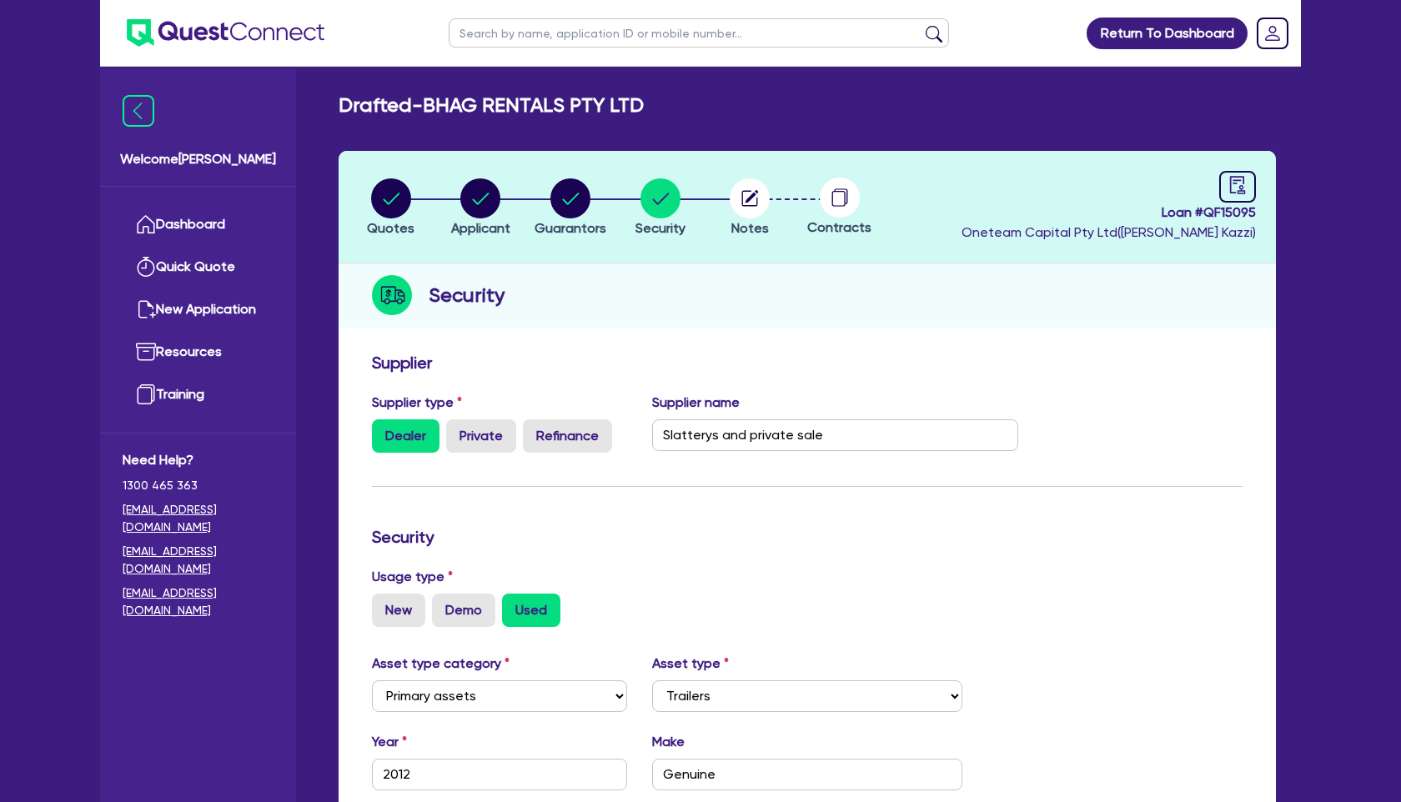
type input "2012 Genuine Tri-Axle Refrigerated AND 2008 FTE 3A Tri-AXLE Refrigerated traile…"
click at [564, 194] on circle "button" at bounding box center [570, 198] width 40 height 40
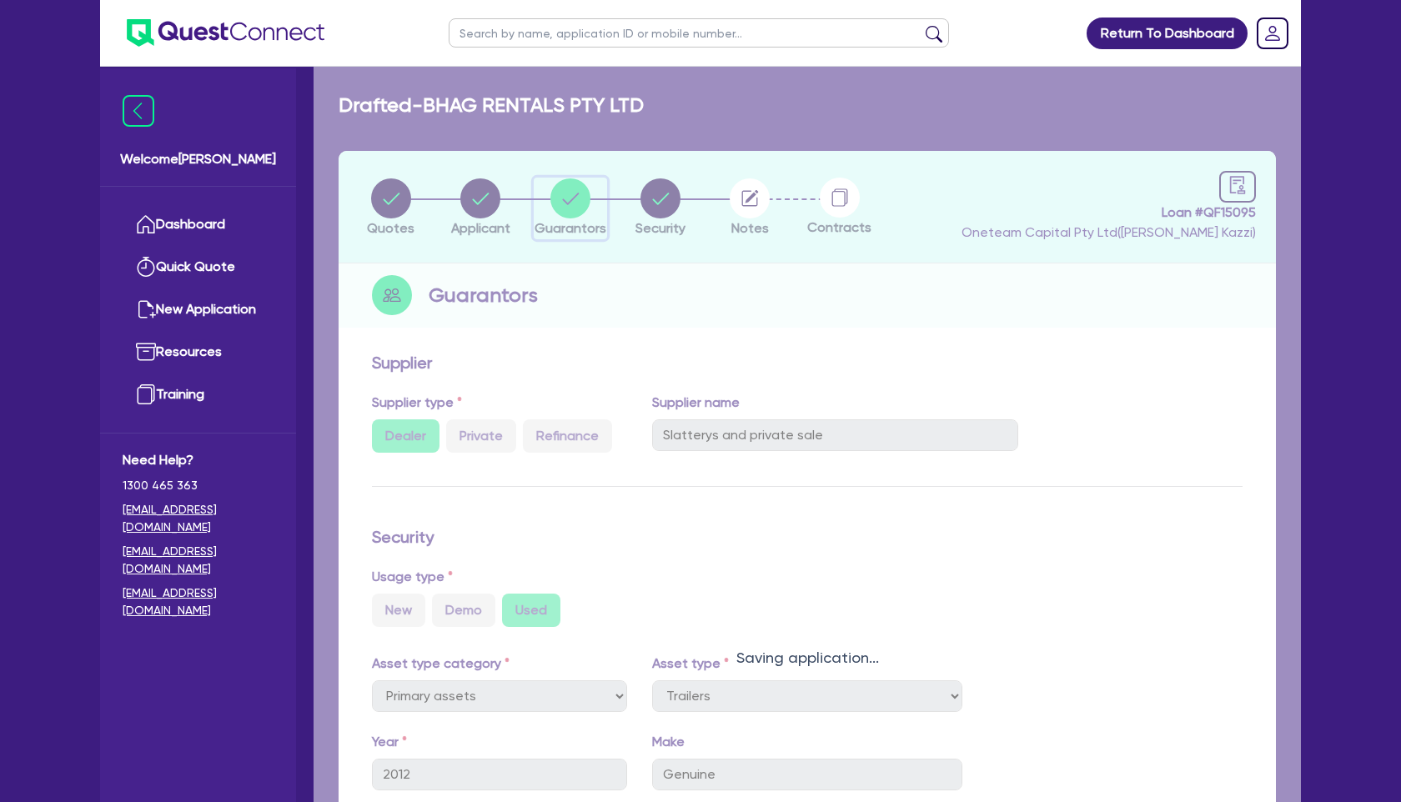
select select "MR"
select select "MARRIED"
select select "HOUSEHOLD_PERSONAL"
select select "VEHICLE"
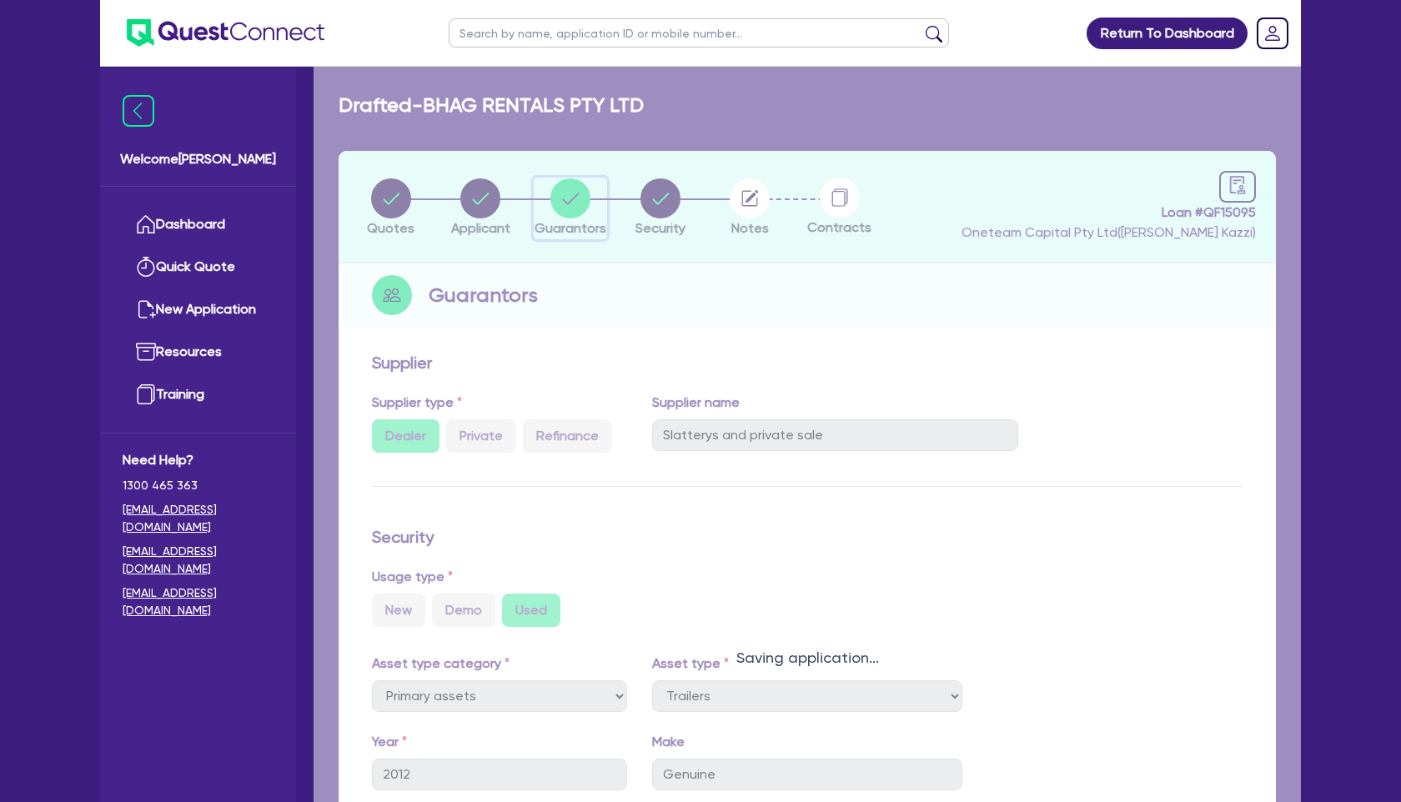
select select "CASH"
select select "VEHICLE_LOAN"
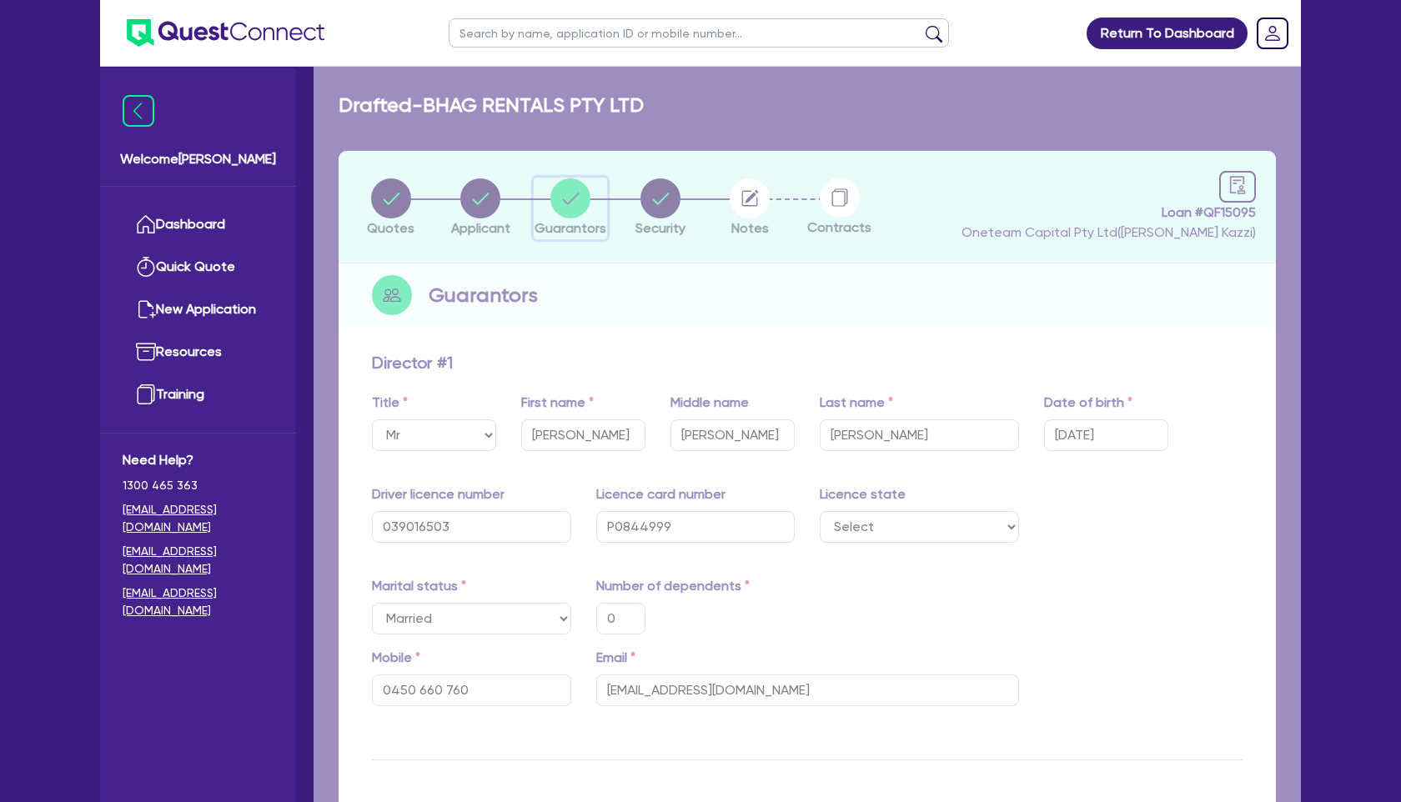
type input "0"
type input "0450 660 760"
type input "15,000"
type input "25,000"
type input "15,000"
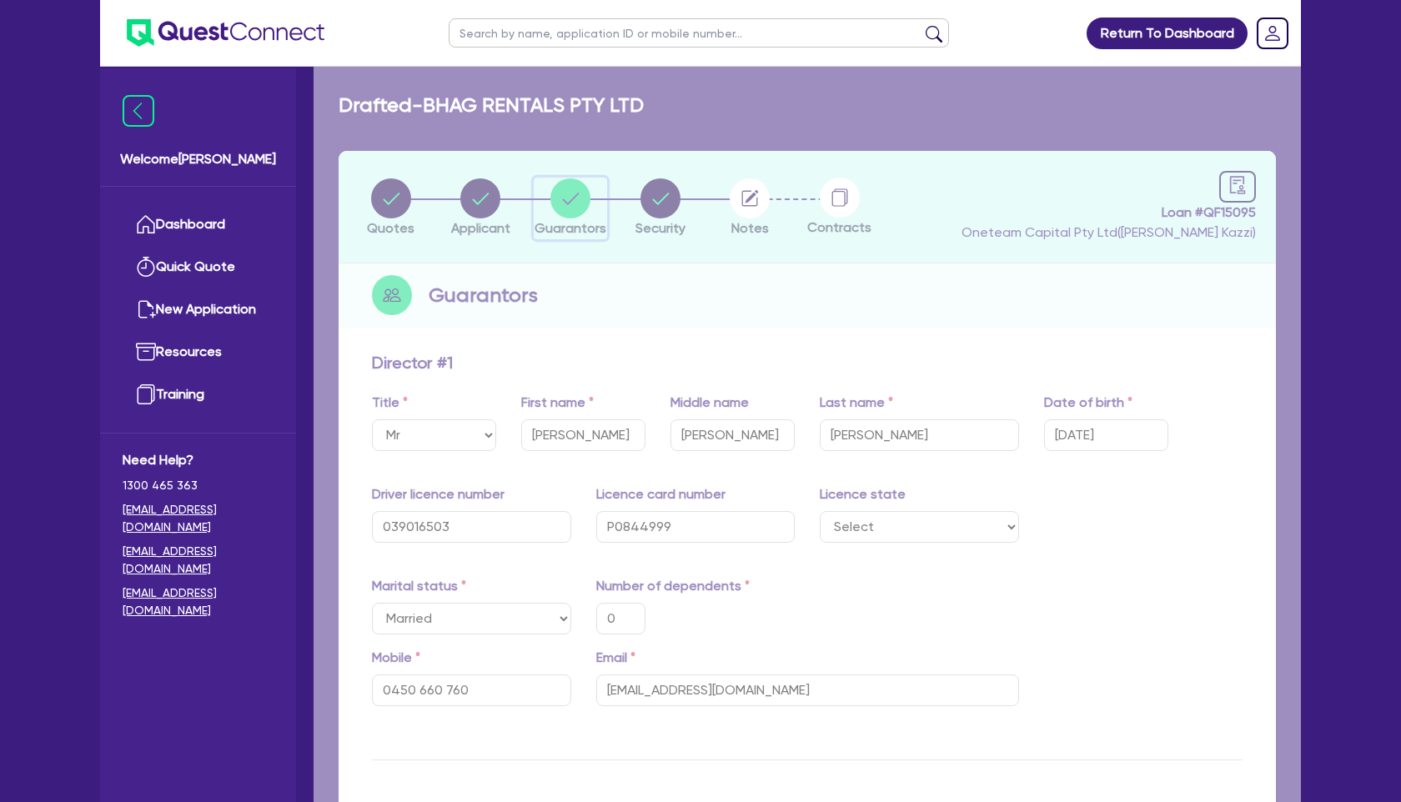
type input "70,000"
type input "10,000"
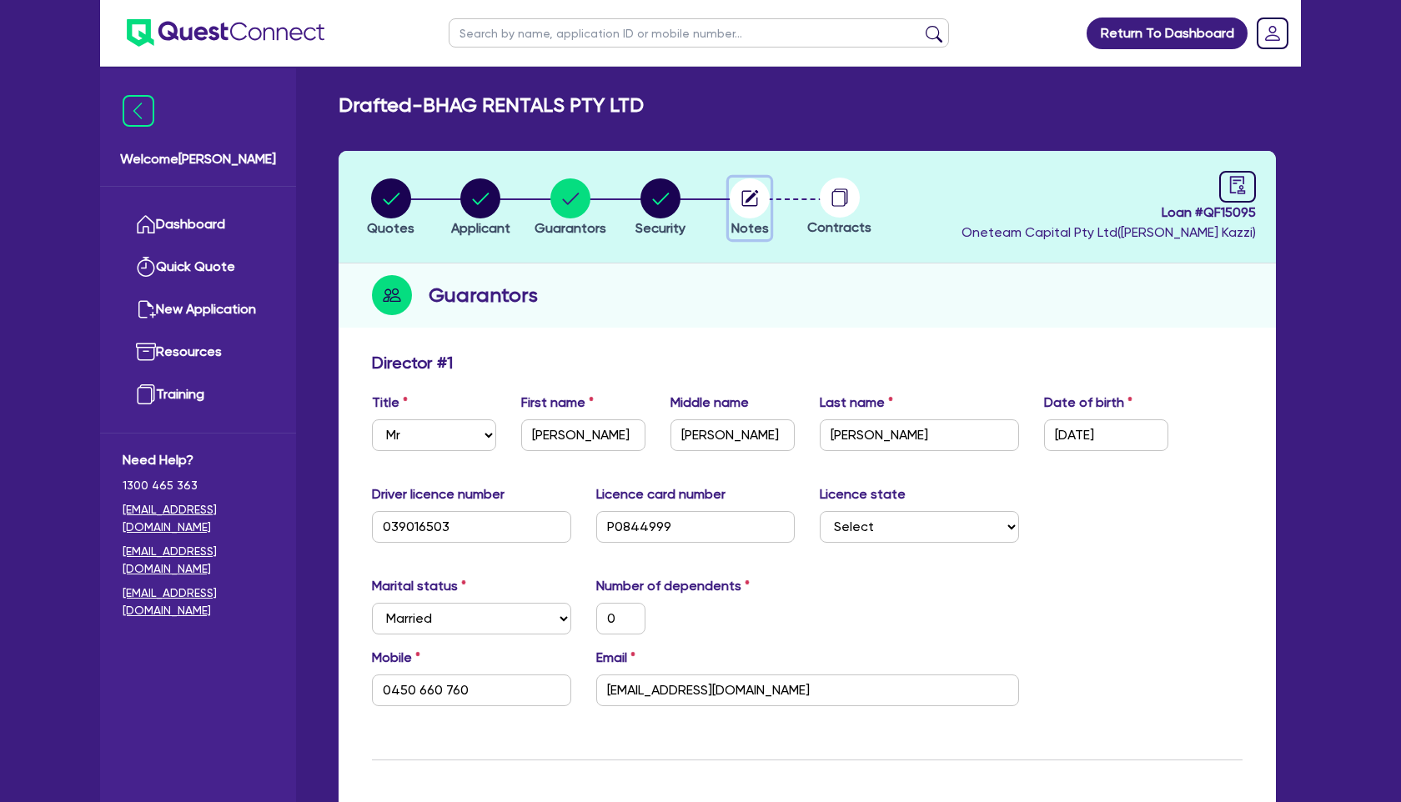
click at [754, 201] on circle "button" at bounding box center [749, 198] width 40 height 40
select select "Other"
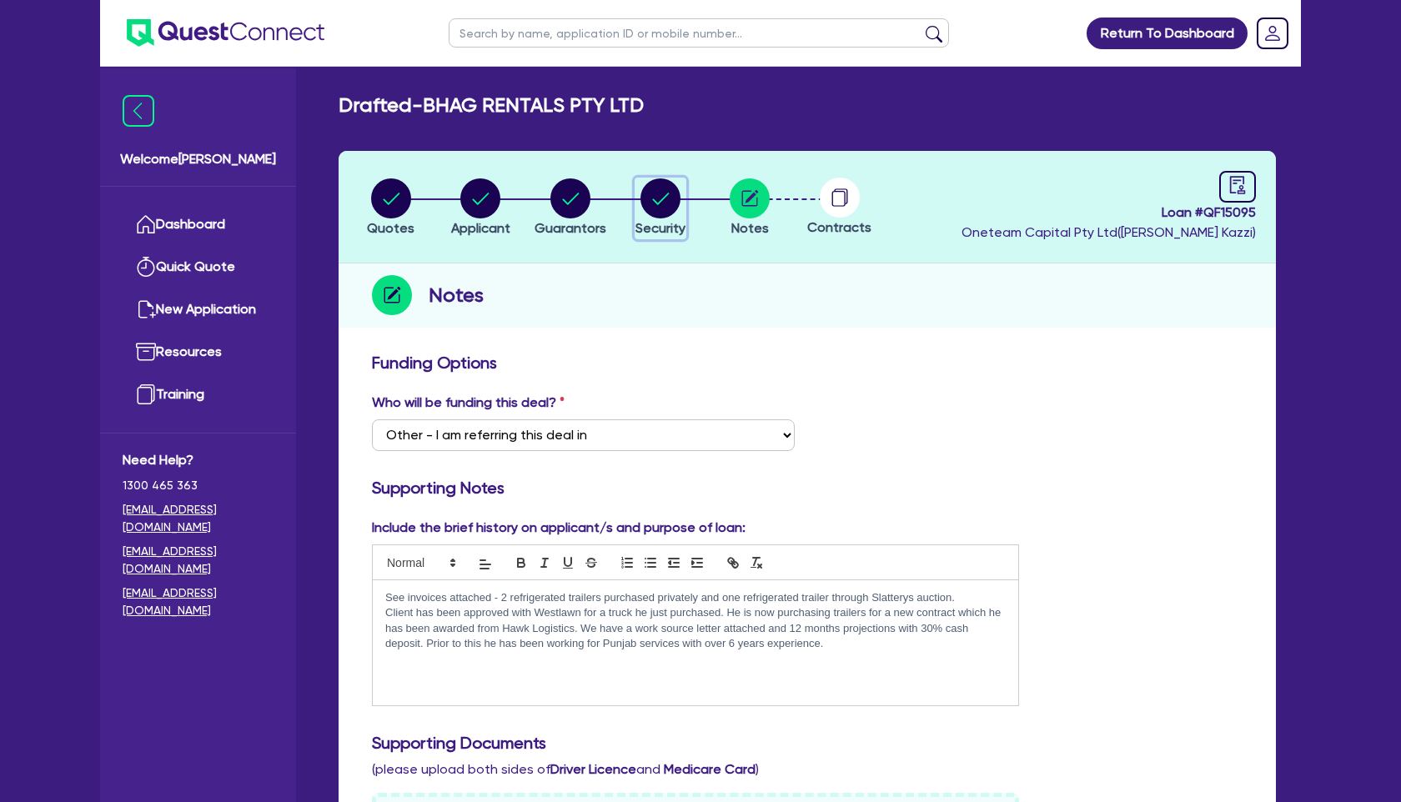
click at [669, 187] on circle "button" at bounding box center [660, 198] width 40 height 40
select select "PRIMARY_ASSETS"
select select "TRAILERS"
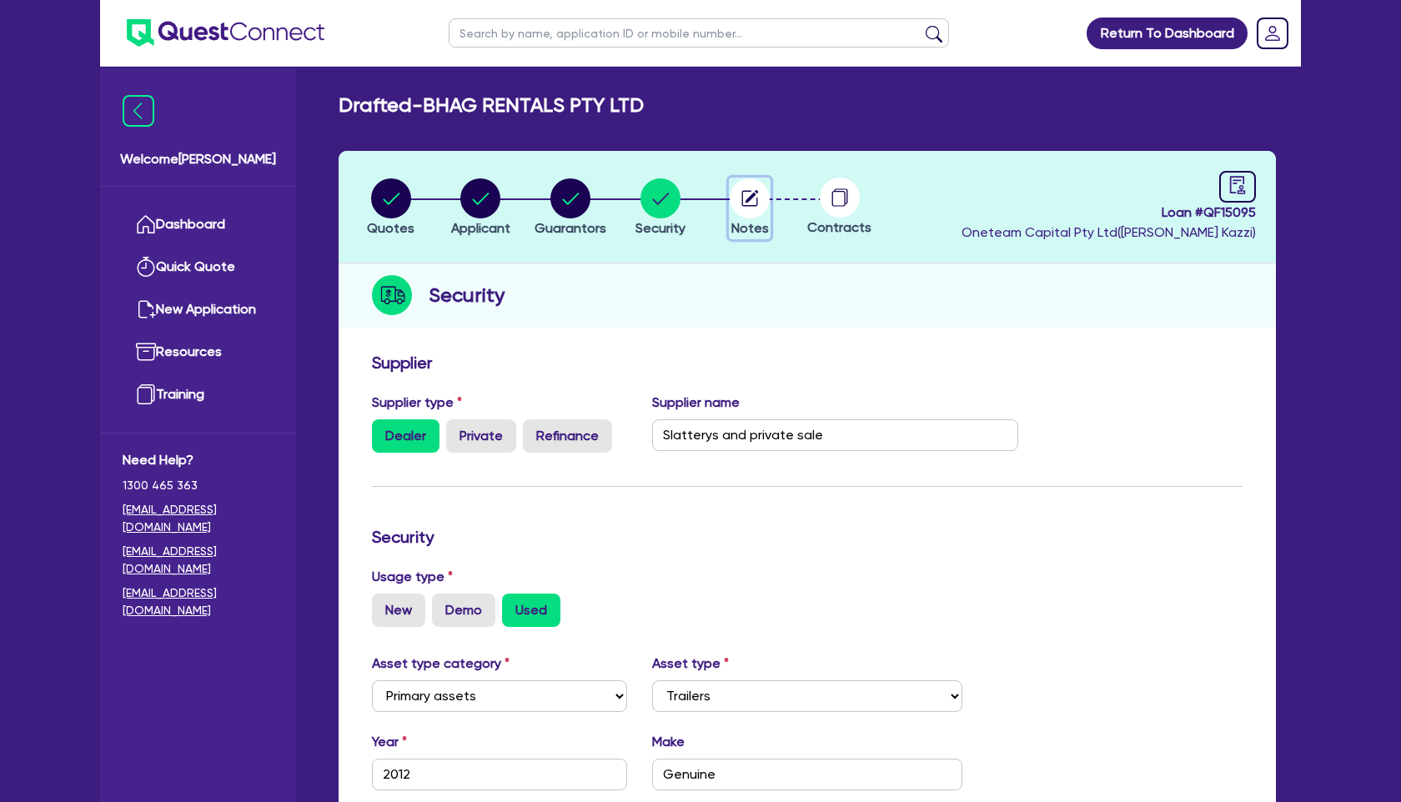
click at [769, 201] on circle "button" at bounding box center [749, 198] width 40 height 40
select select "Other"
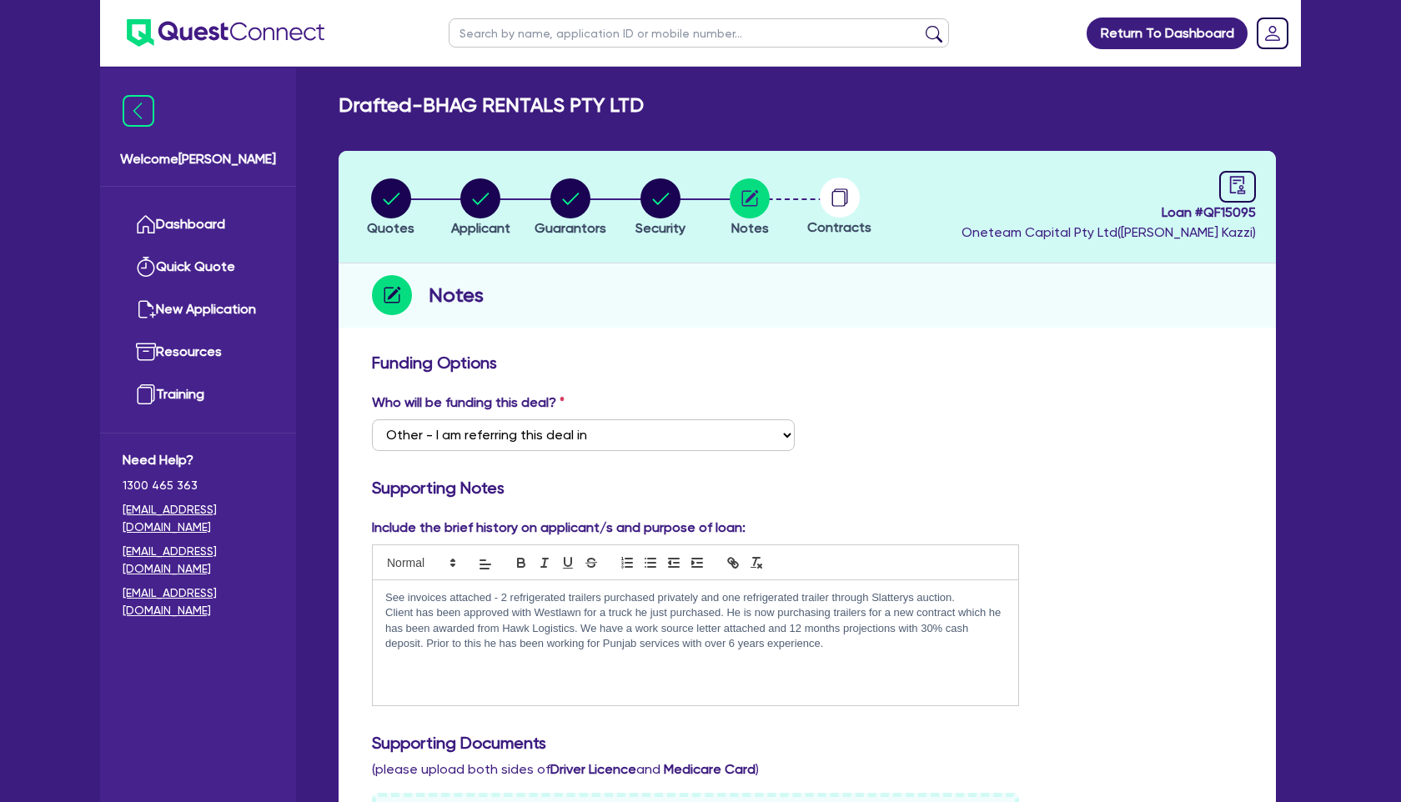
click at [719, 614] on p "Client has been approved with Westlawn for a truck he just purchased. He is now…" at bounding box center [695, 628] width 620 height 46
click at [648, 208] on circle "button" at bounding box center [660, 198] width 40 height 40
select select "PRIMARY_ASSETS"
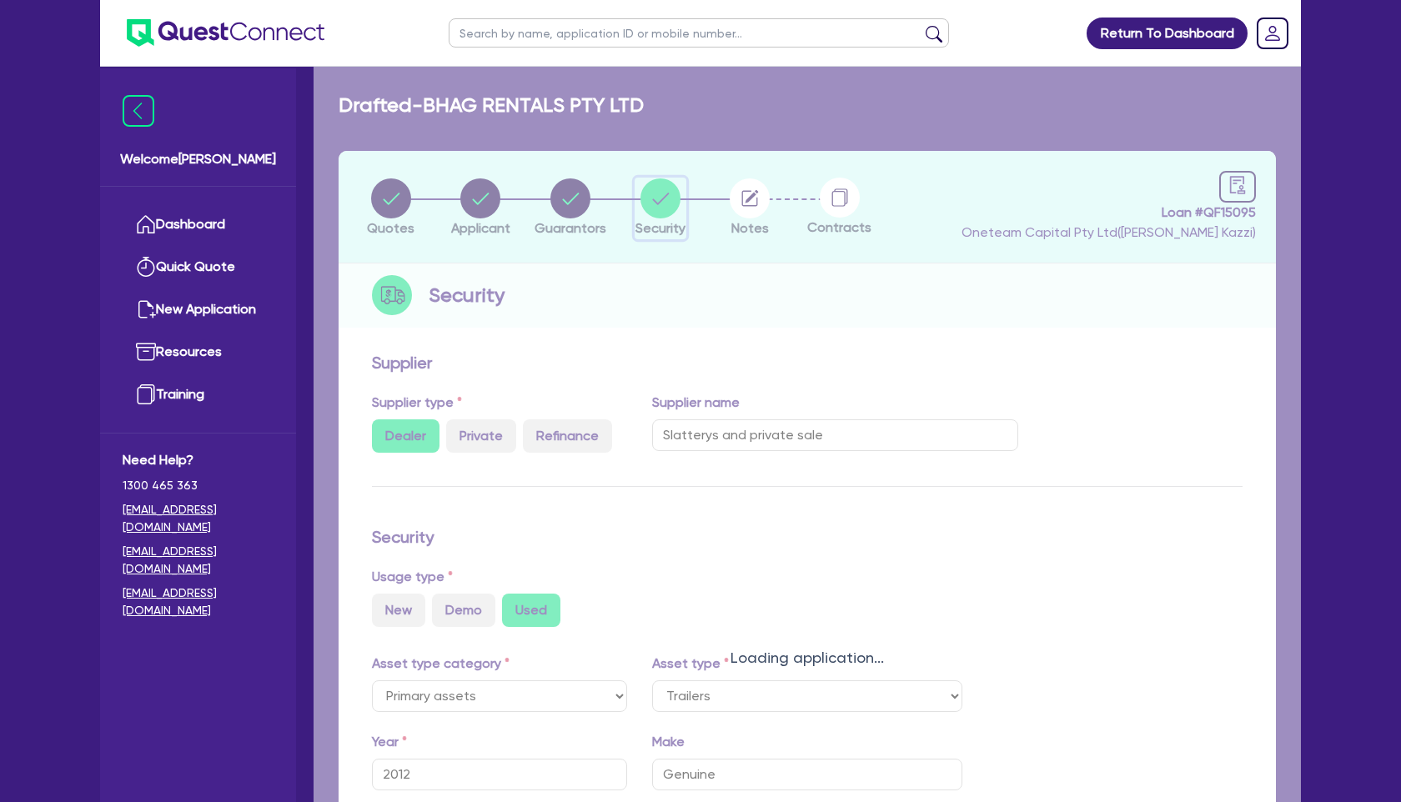
select select "TRAILERS"
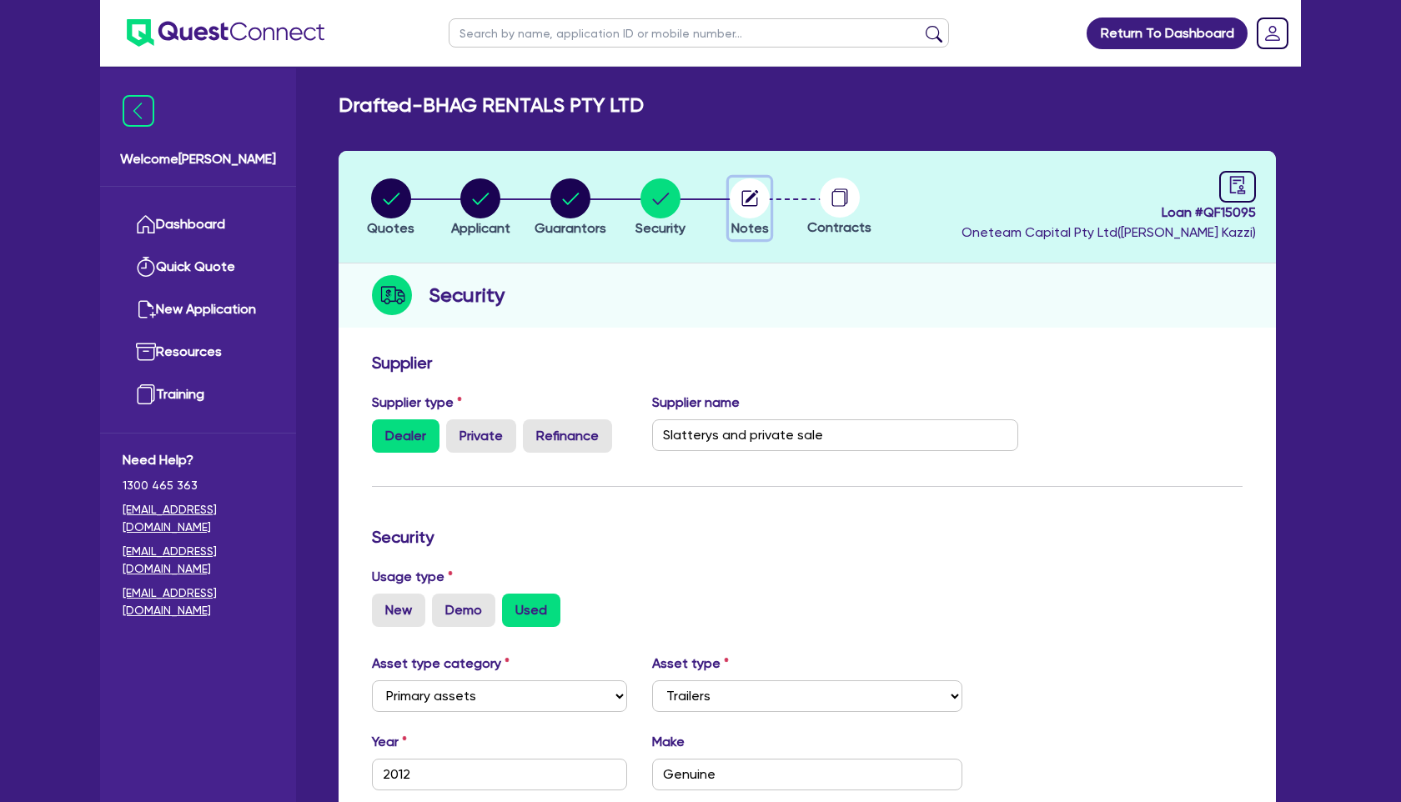
click at [757, 202] on icon "button" at bounding box center [750, 198] width 16 height 16
select select "Other"
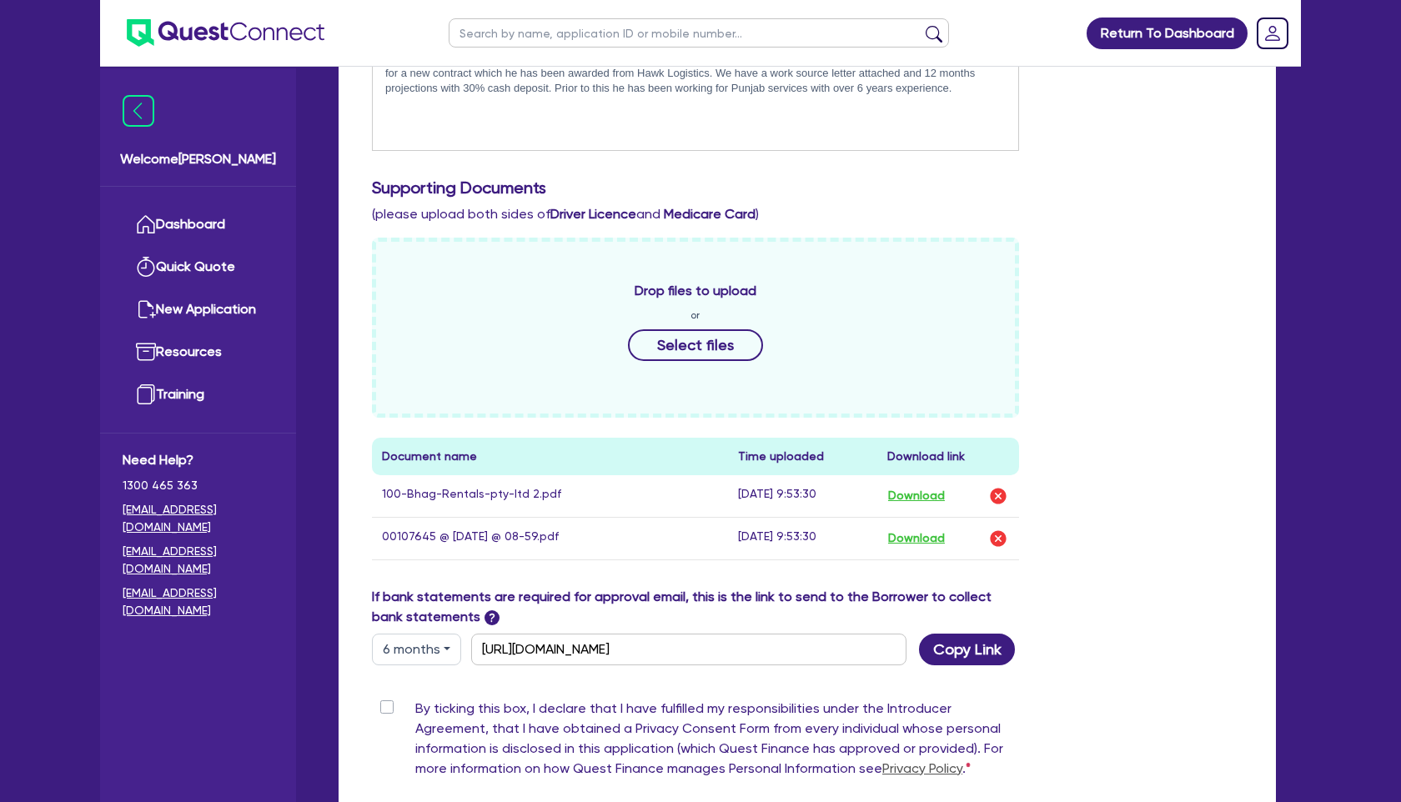
scroll to position [567, 0]
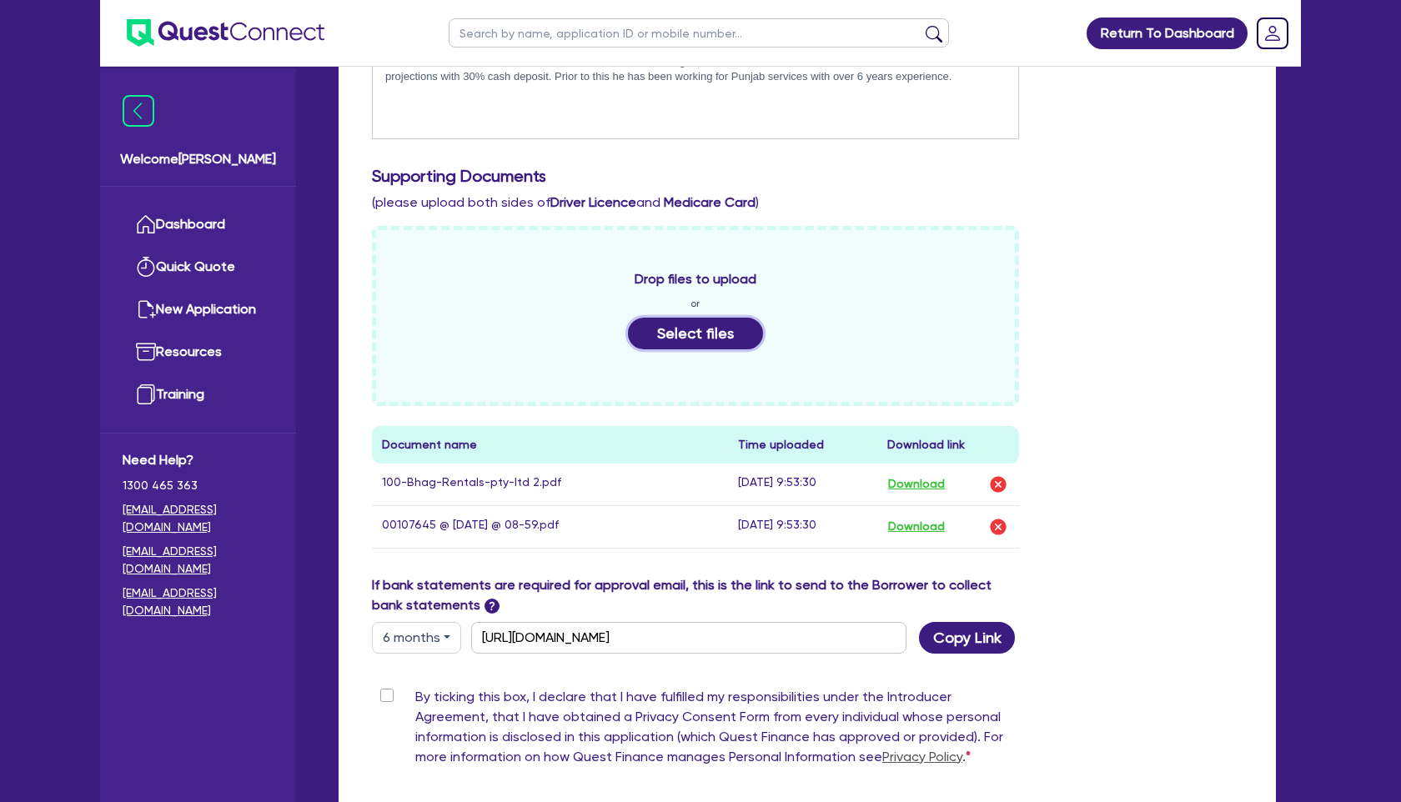
click at [692, 328] on button "Select files" at bounding box center [695, 334] width 135 height 32
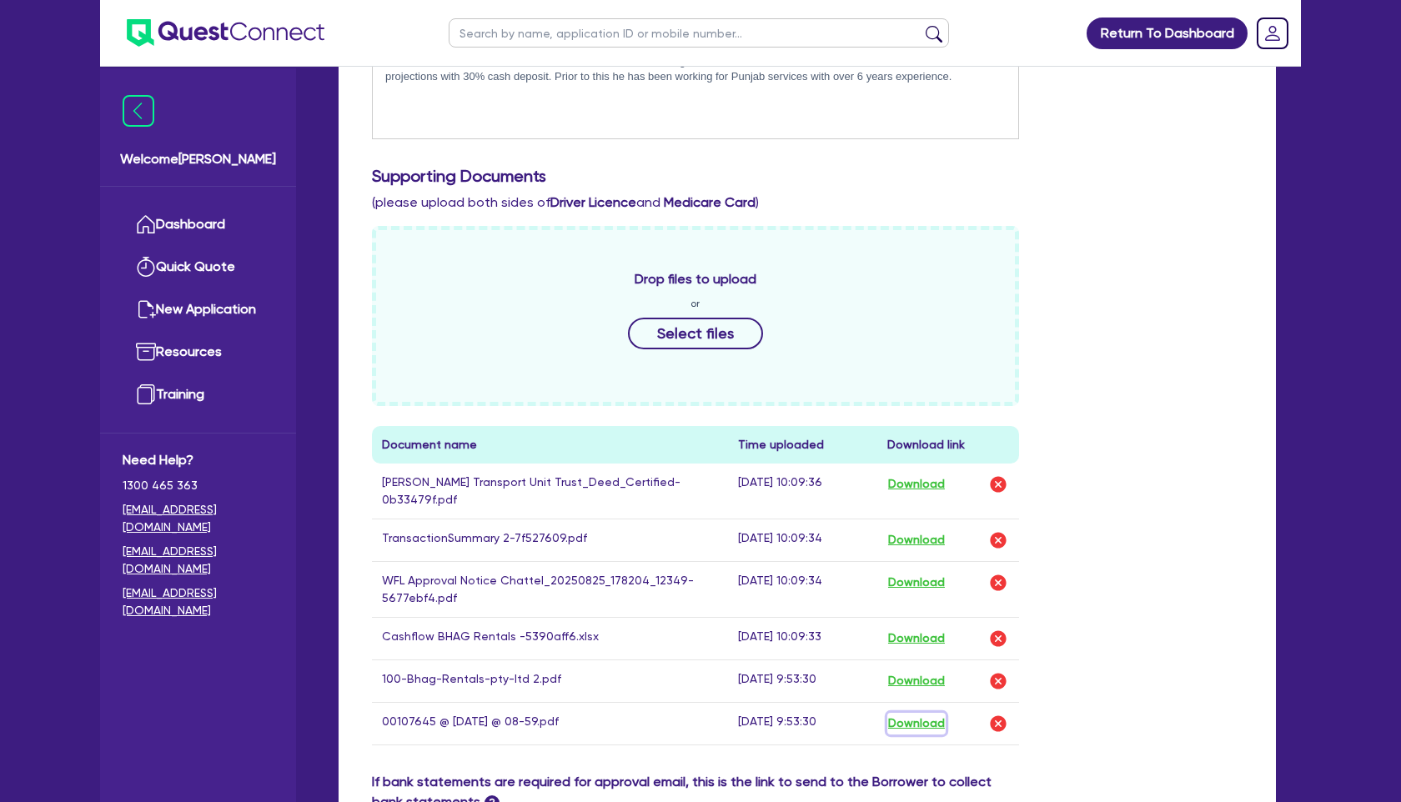
click at [917, 713] on button "Download" at bounding box center [916, 724] width 58 height 22
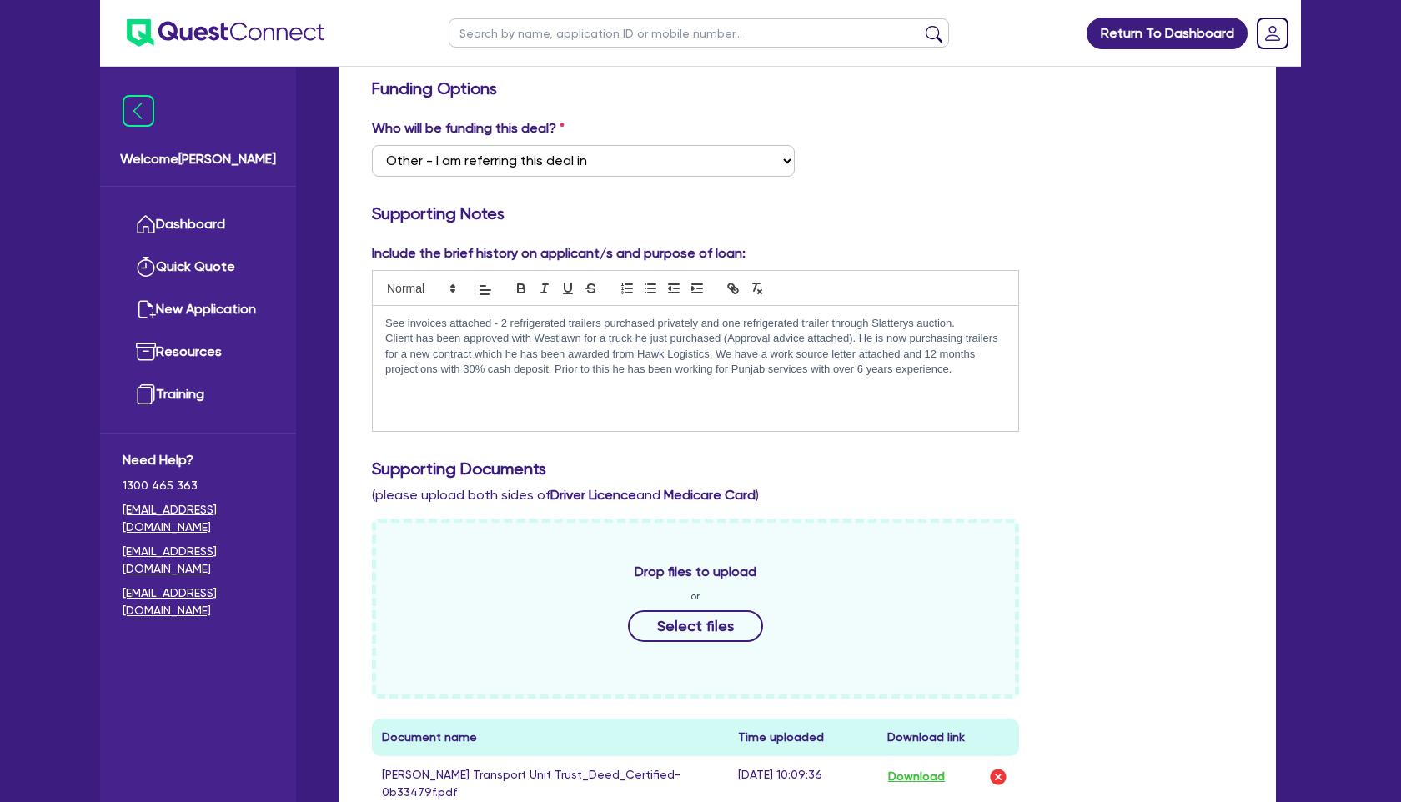
scroll to position [0, 0]
